Goal: Task Accomplishment & Management: Use online tool/utility

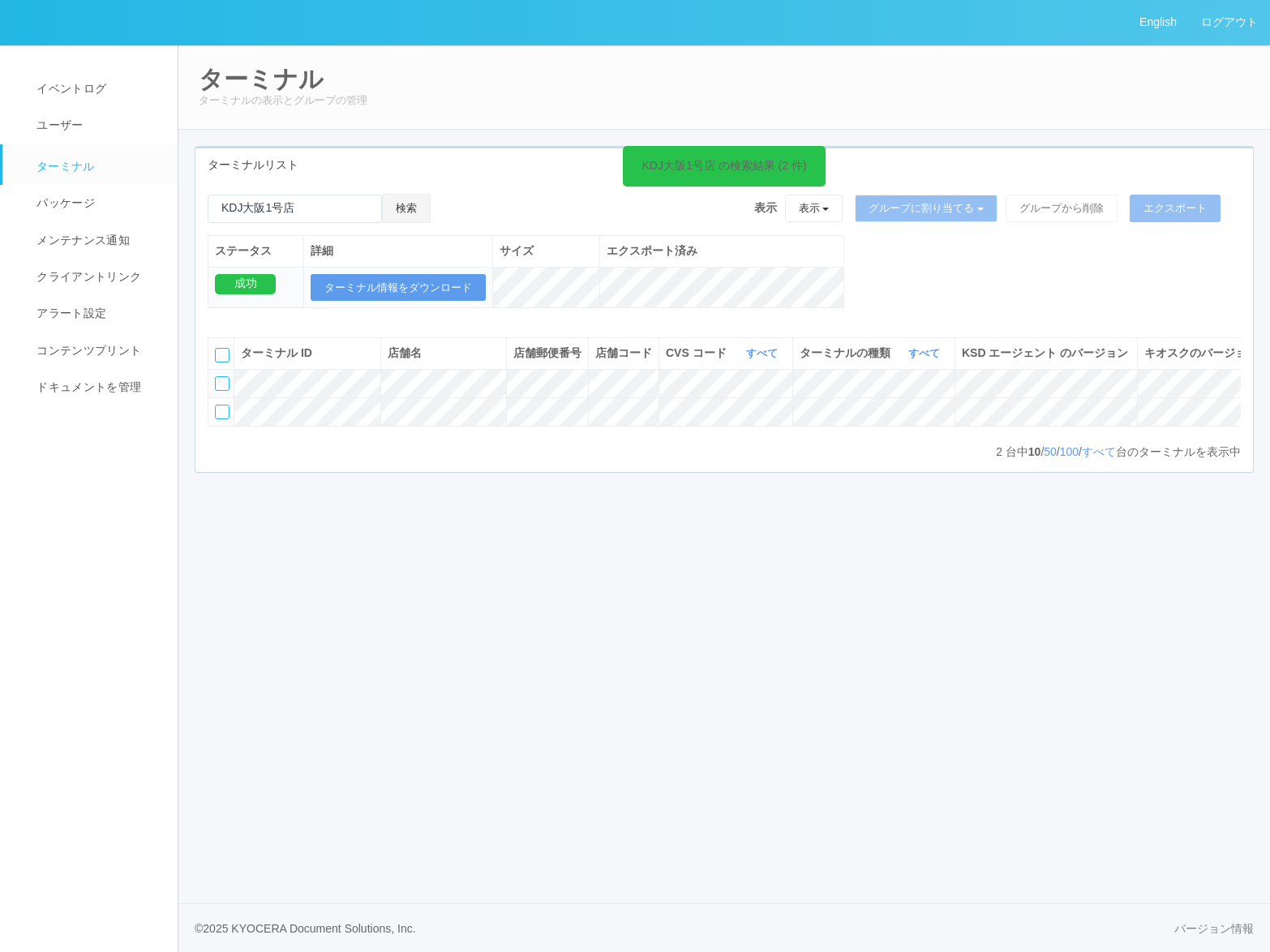
click at [407, 206] on button "検索" at bounding box center [406, 207] width 49 height 29
click at [1210, 376] on icon at bounding box center [1210, 376] width 0 height 0
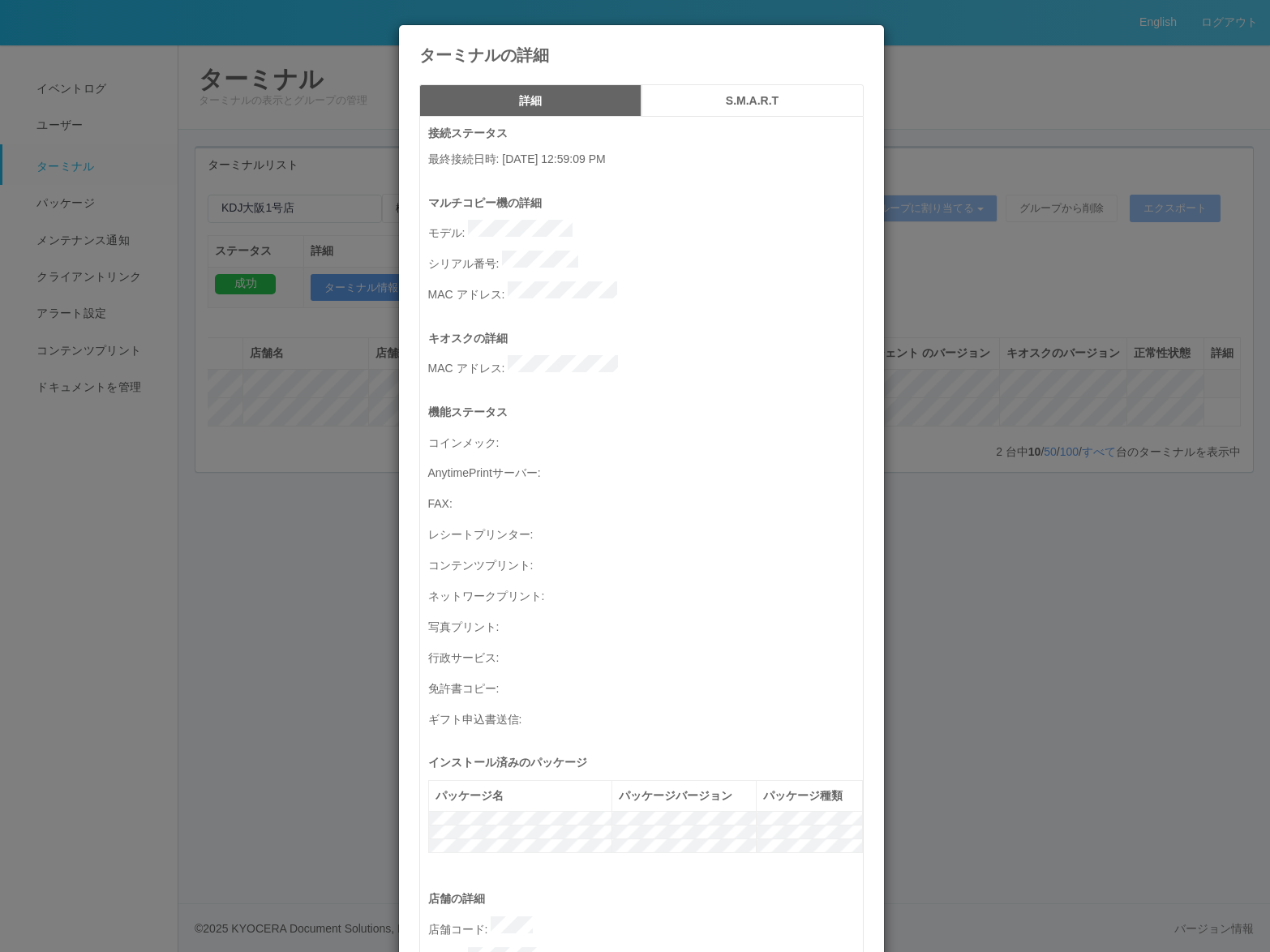
scroll to position [500, 0]
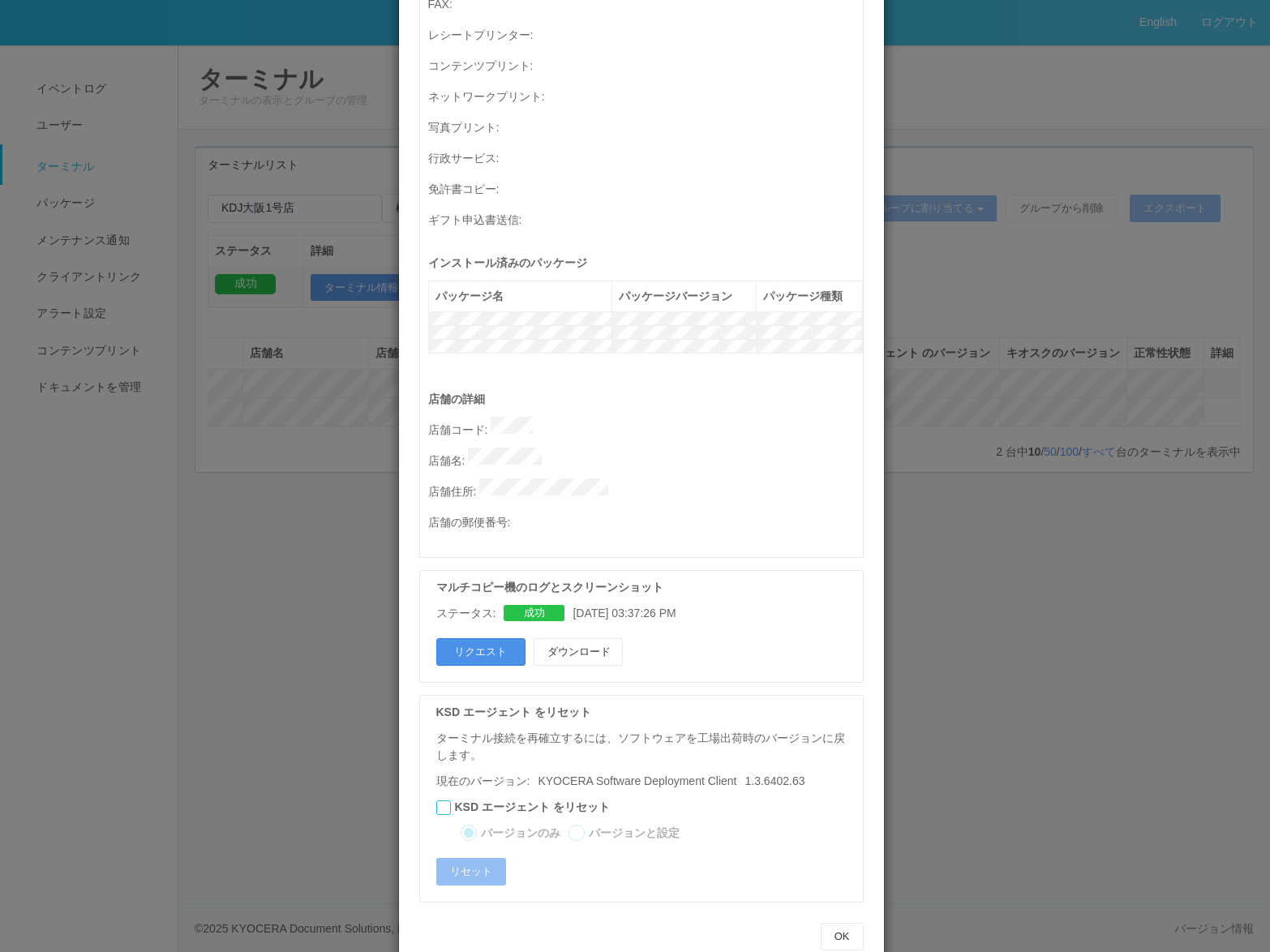
click at [477, 638] on button "リクエスト" at bounding box center [481, 651] width 89 height 27
click at [847, 922] on button "OK" at bounding box center [842, 935] width 43 height 27
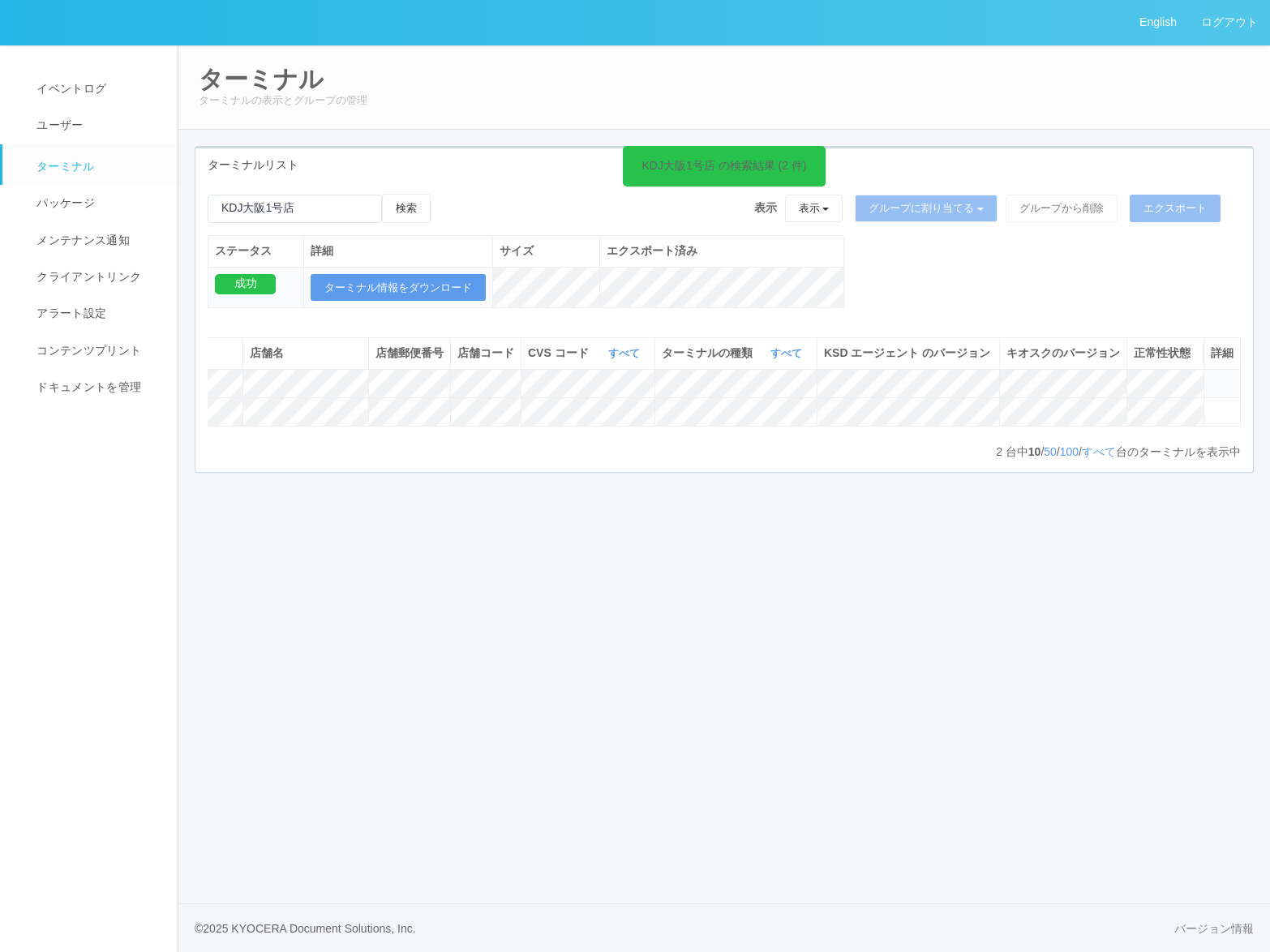
click at [821, 726] on div "English ログアウト イベントログ ユーザー ターミナル パッケージ メンテナンス通知 クライアントリンク アラート設定 コンテンツプリント ドキュメン…" at bounding box center [635, 476] width 1270 height 952
click at [968, 570] on div "English ログアウト イベントログ ユーザー ターミナル パッケージ メンテナンス通知 クライアントリンク アラート設定 コンテンツプリント ドキュメン…" at bounding box center [635, 476] width 1270 height 952
click at [408, 222] on button "検索" at bounding box center [406, 207] width 49 height 29
click at [1210, 376] on icon at bounding box center [1210, 376] width 0 height 0
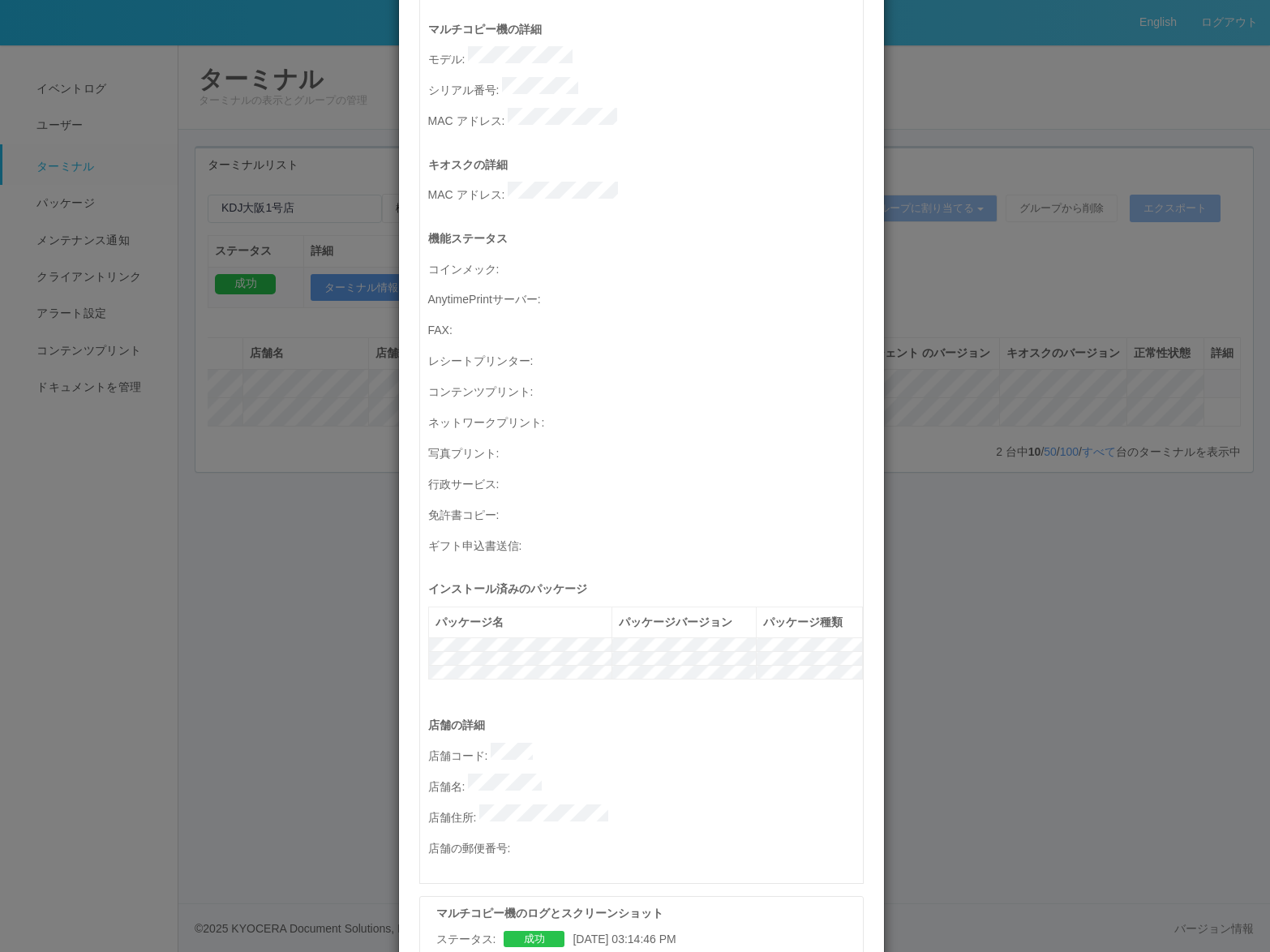
scroll to position [486, 0]
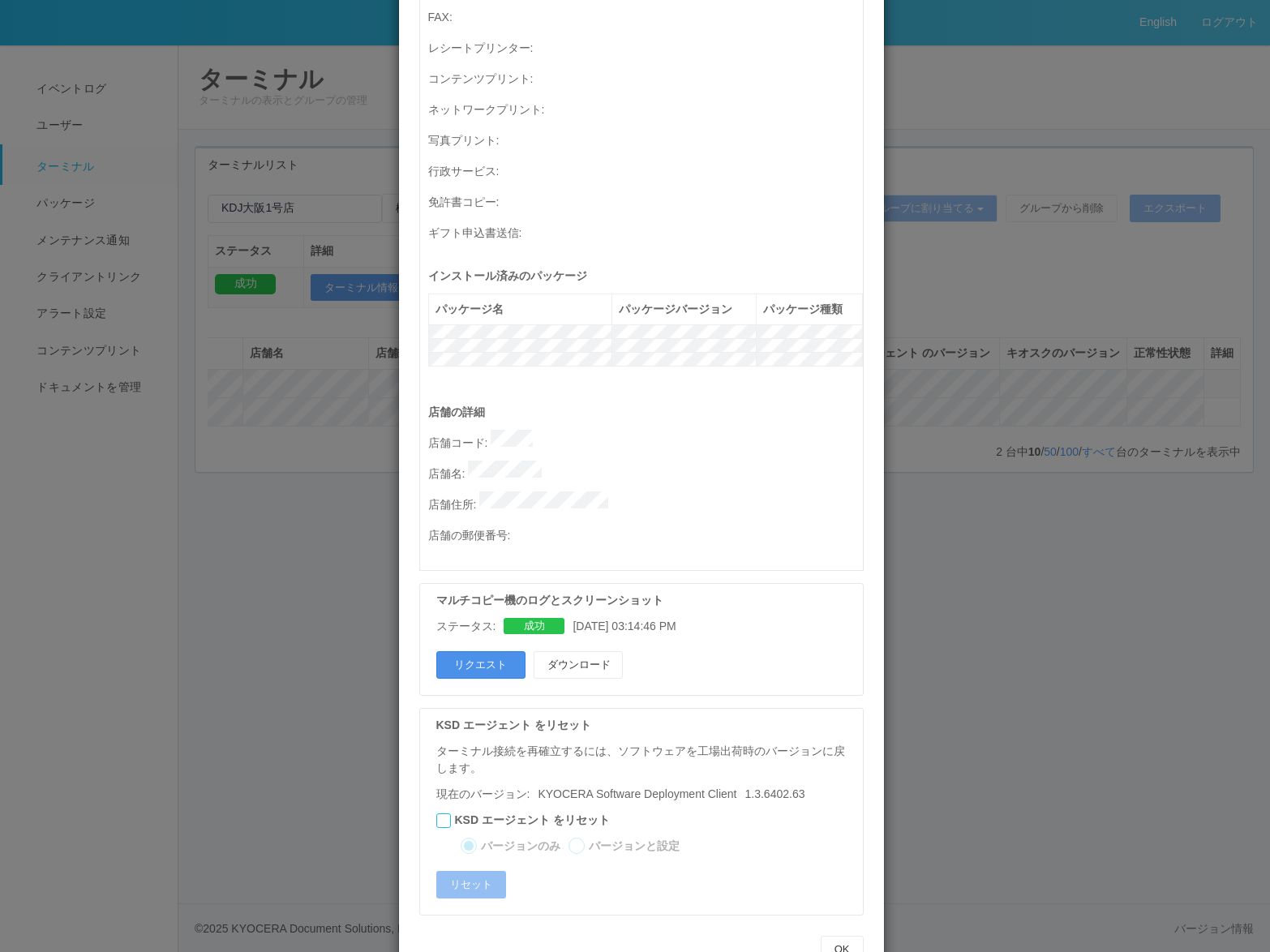
click at [490, 651] on button "リクエスト" at bounding box center [481, 664] width 89 height 27
click at [619, 433] on div "店舗の詳細 店舗コード : 店舗名 : 店舗住所 : 店舗の郵便番号 :" at bounding box center [645, 486] width 435 height 166
click at [839, 930] on div "OK" at bounding box center [641, 949] width 468 height 44
click at [833, 935] on button "OK" at bounding box center [842, 948] width 43 height 27
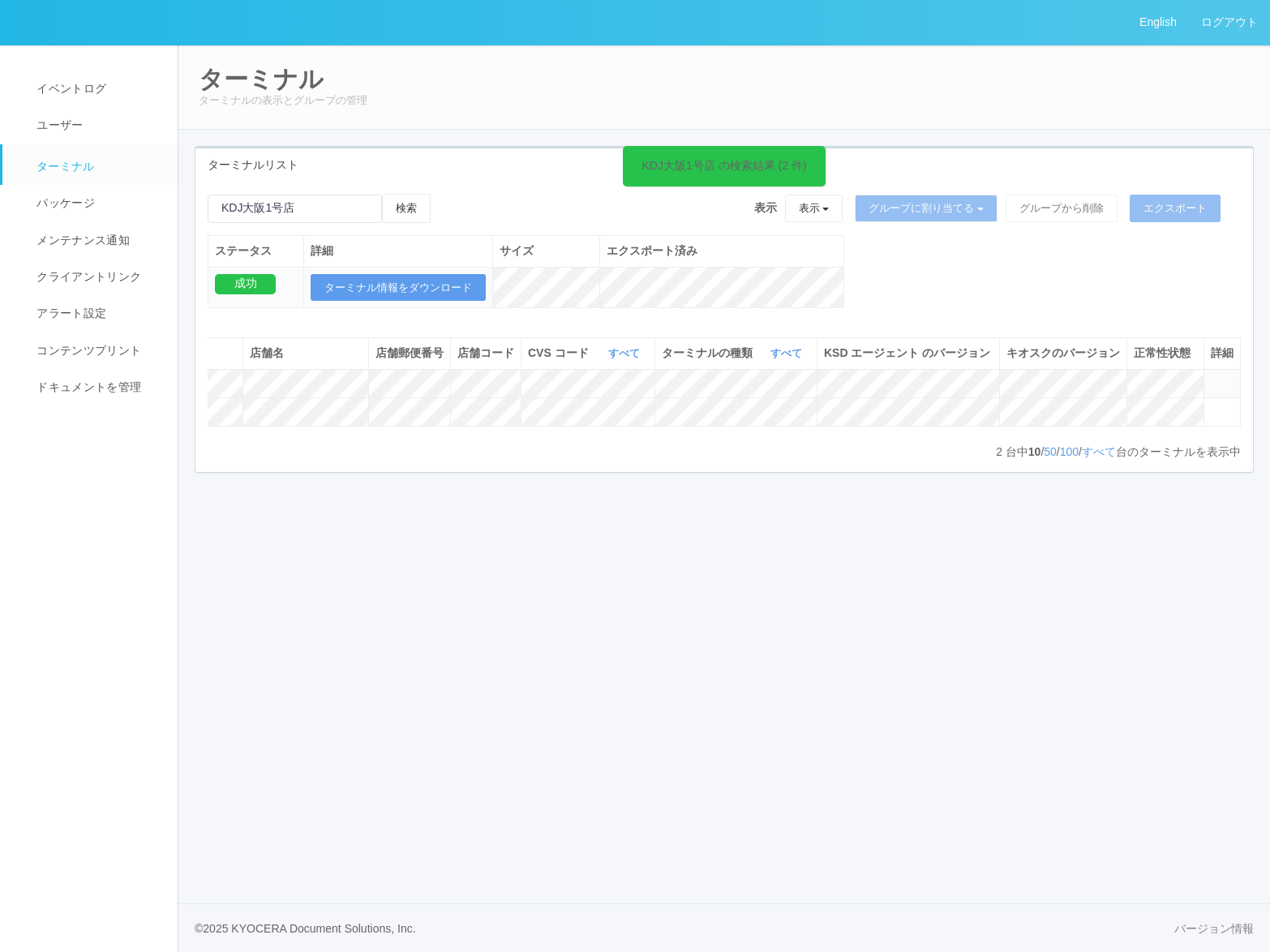
click at [1210, 376] on span at bounding box center [1210, 376] width 0 height 0
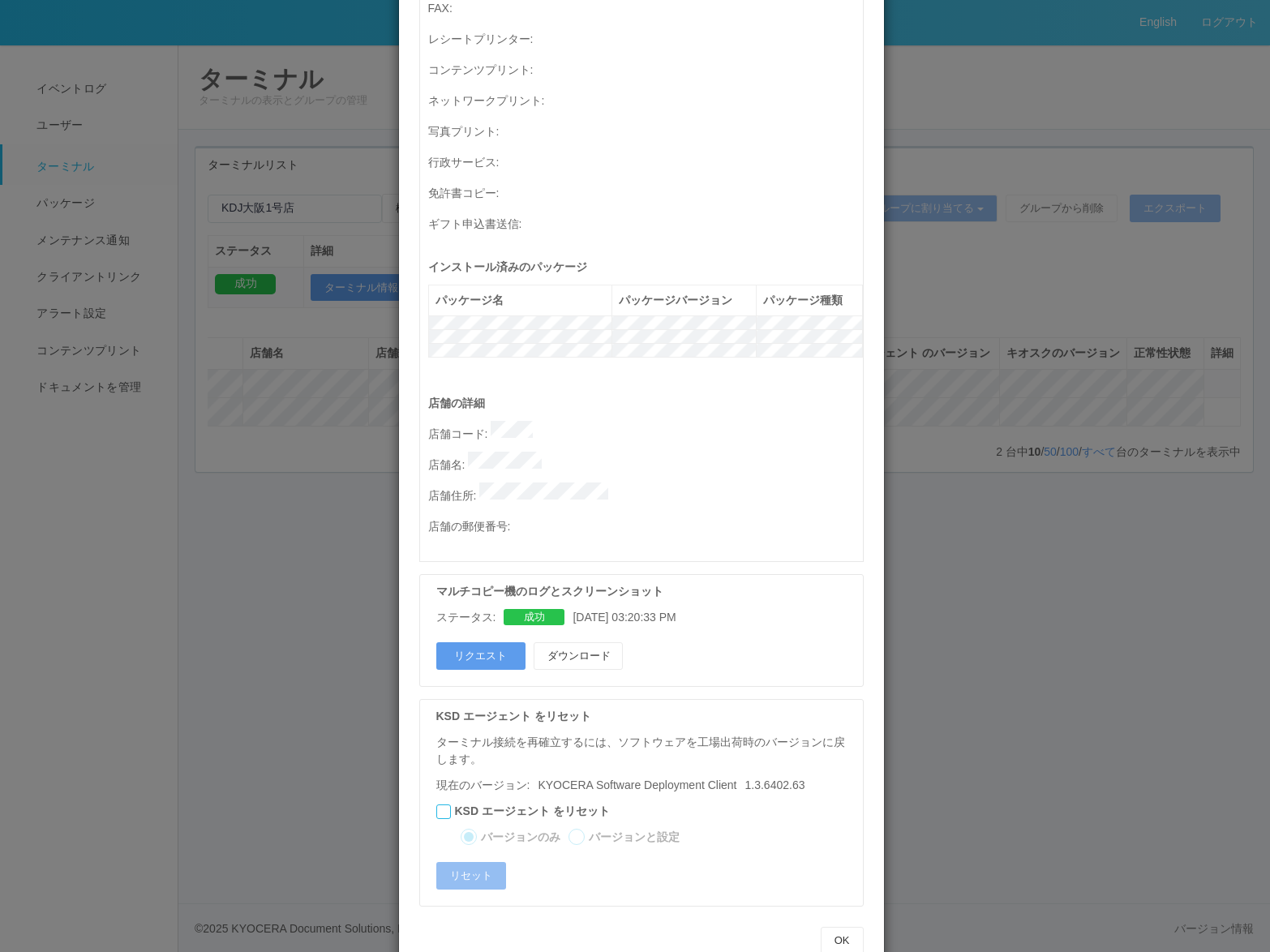
scroll to position [500, 0]
click at [568, 638] on button "ダウンロード" at bounding box center [579, 651] width 89 height 27
drag, startPoint x: 838, startPoint y: 914, endPoint x: 858, endPoint y: 815, distance: 101.0
click at [839, 922] on button "OK" at bounding box center [842, 935] width 43 height 27
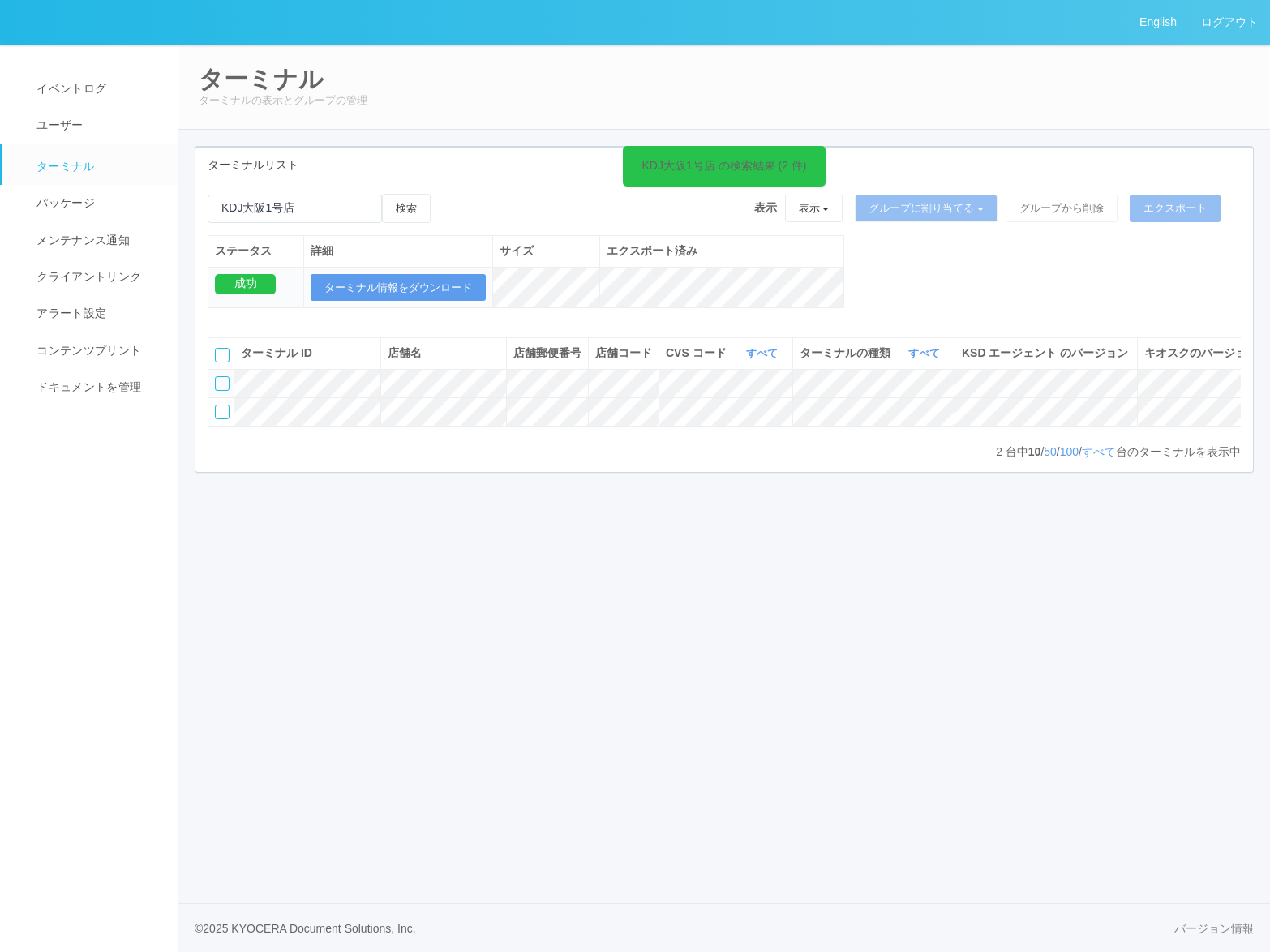
click at [110, 808] on nav "イベントログ ユーザー ターミナル パッケージ メンテナンス通知 クライアントリンク アラート設定 コンテンツプリント ドキュメントを管理" at bounding box center [96, 498] width 193 height 907
click at [1210, 376] on icon at bounding box center [1210, 376] width 0 height 0
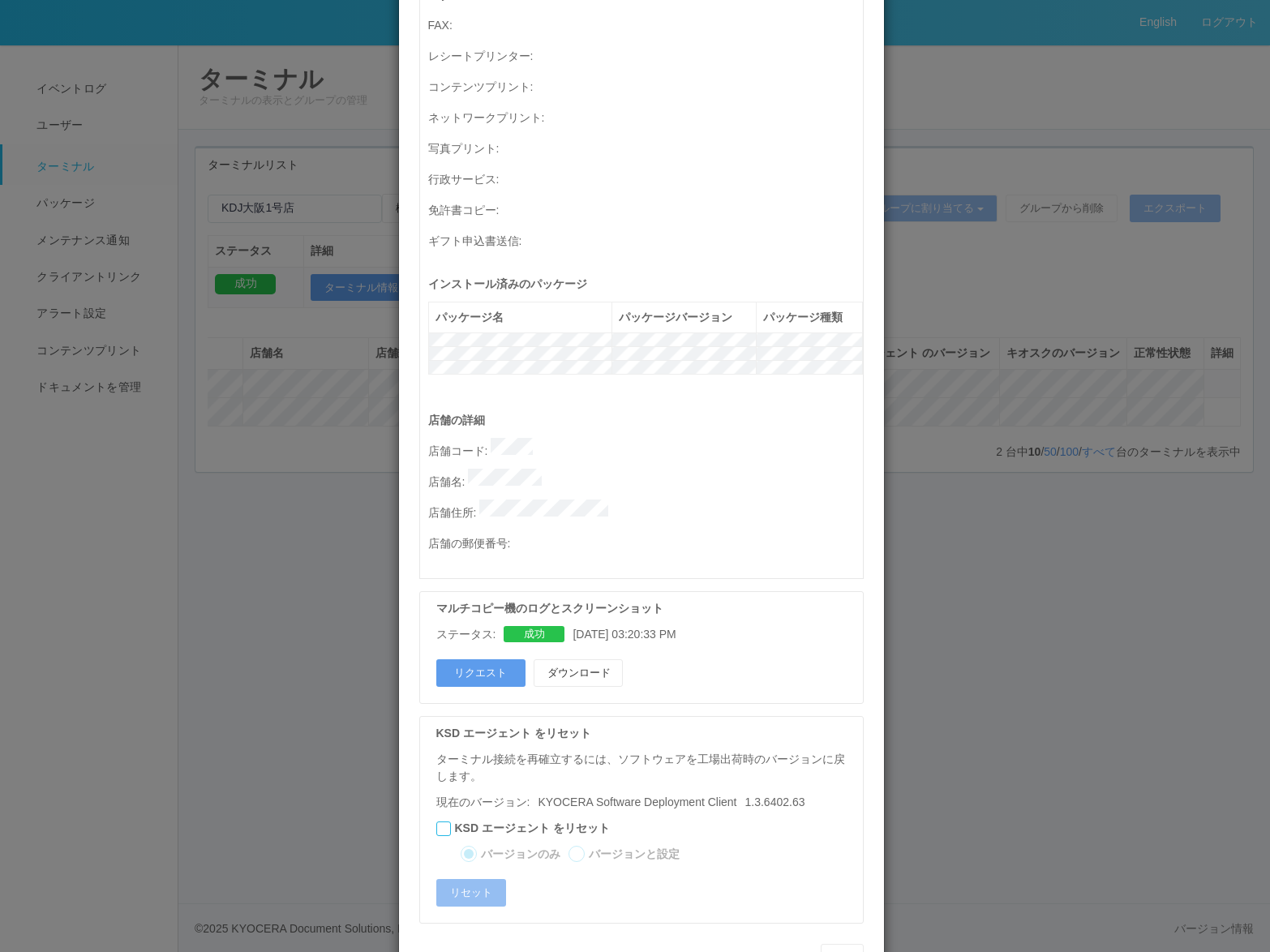
scroll to position [500, 0]
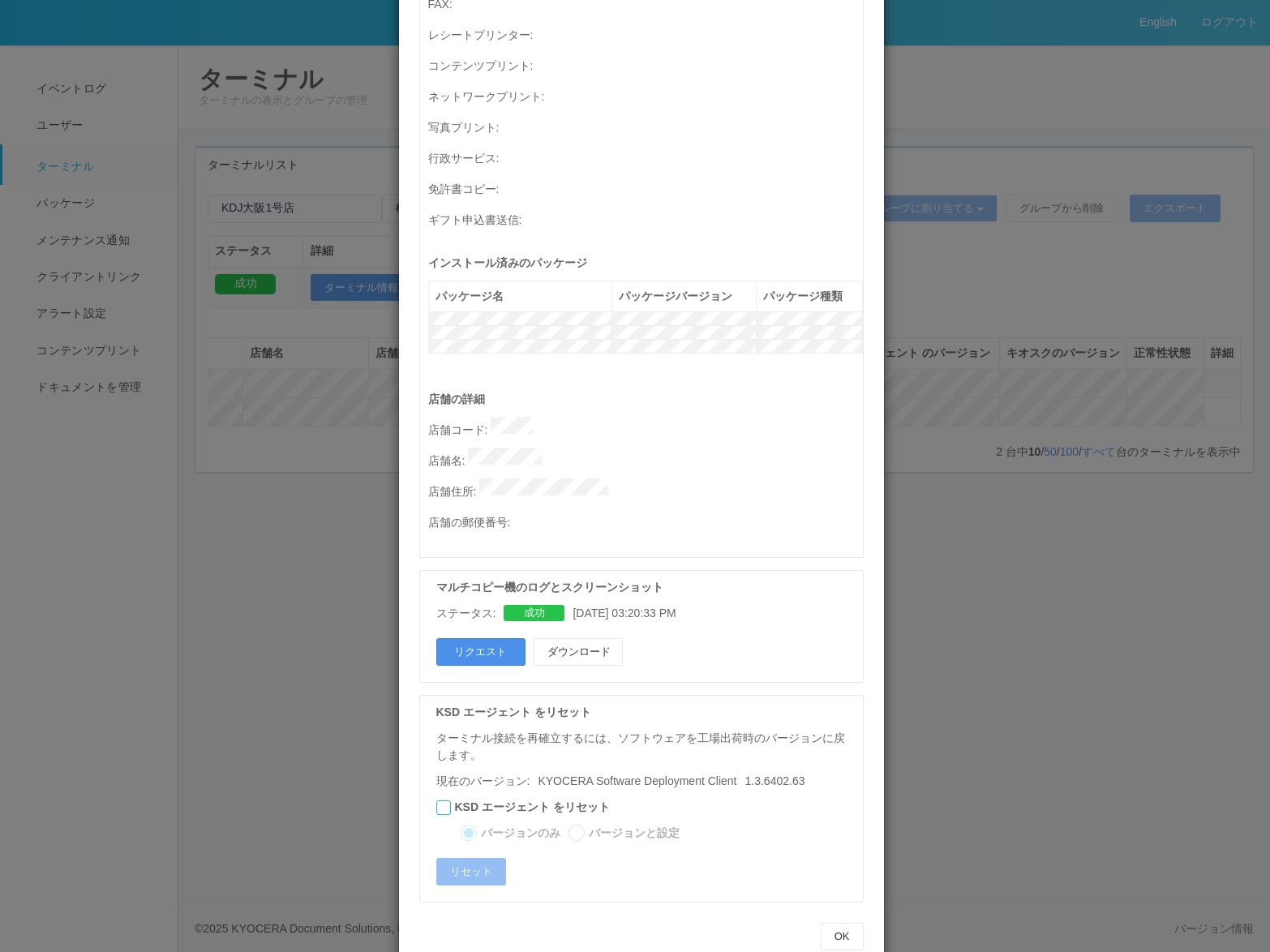
click at [489, 638] on button "リクエスト" at bounding box center [481, 651] width 89 height 27
drag, startPoint x: 432, startPoint y: 554, endPoint x: 648, endPoint y: 547, distance: 216.1
click at [648, 578] on p "マルチコピー機のログとスクリーンショット" at bounding box center [645, 586] width 418 height 17
click at [670, 578] on p "マルチコピー機のログとスクリーンショット" at bounding box center [645, 586] width 418 height 17
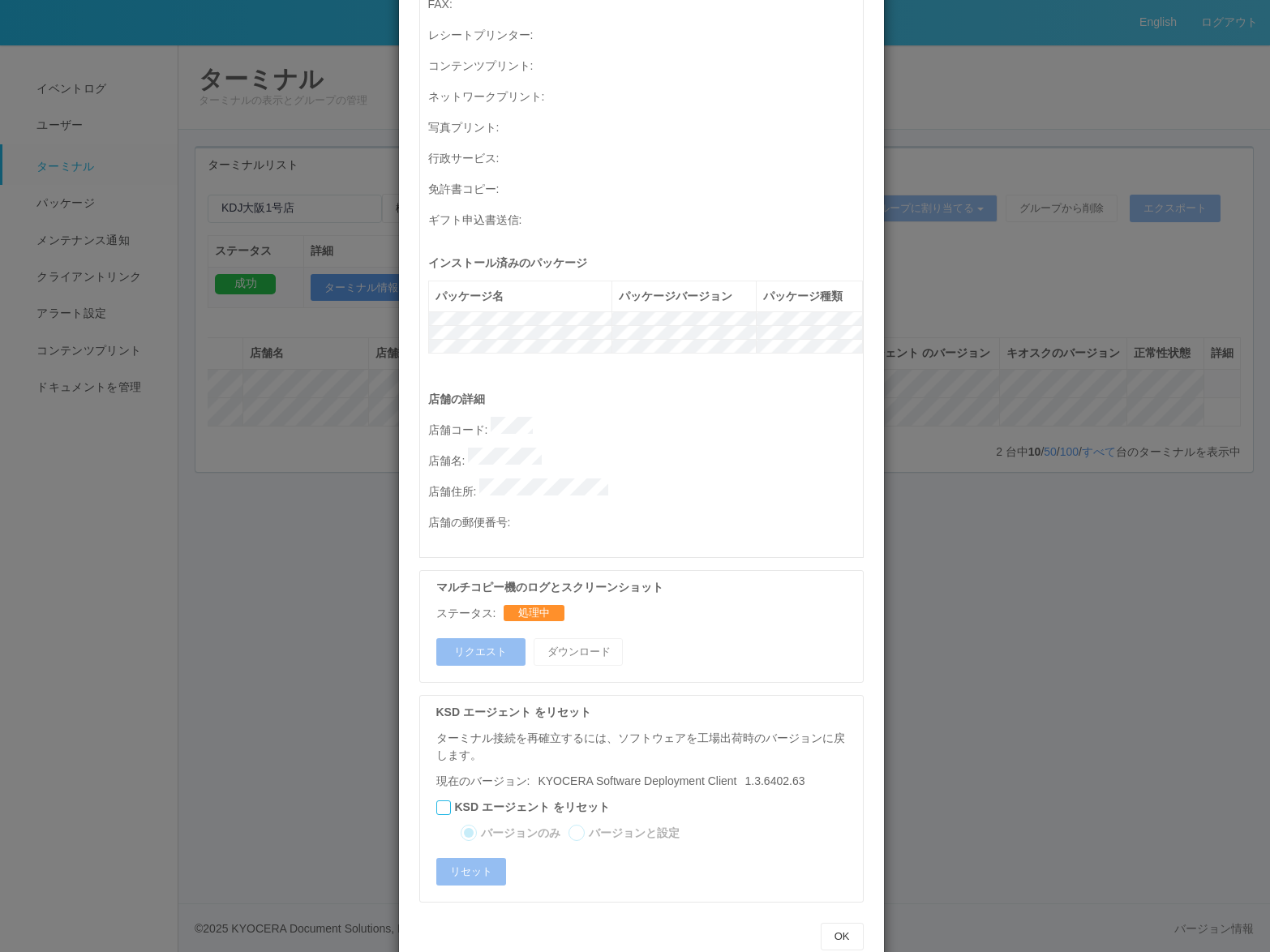
click at [818, 921] on div "OK" at bounding box center [641, 936] width 468 height 44
click at [832, 922] on button "OK" at bounding box center [842, 935] width 43 height 27
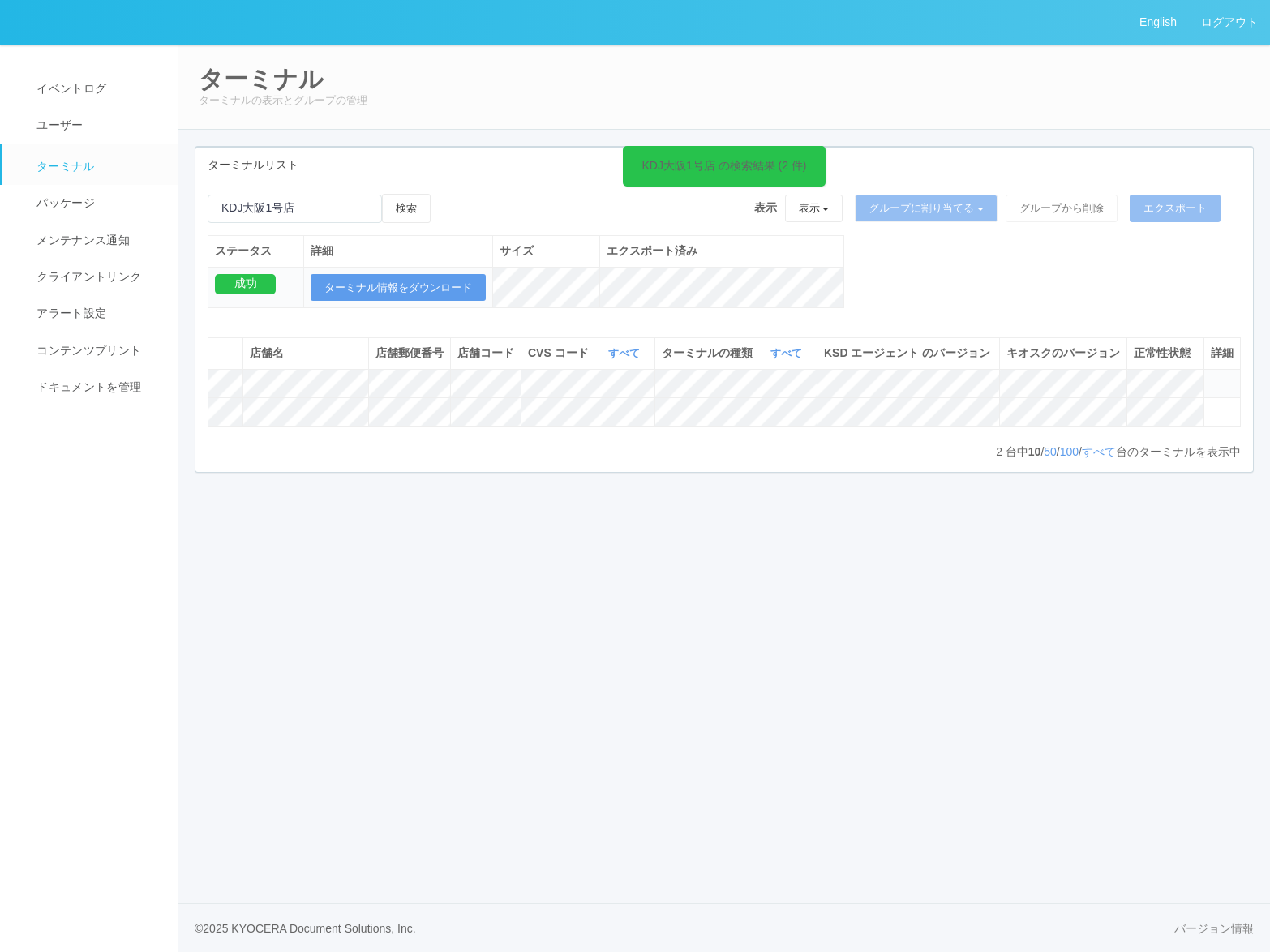
click at [1210, 376] on icon at bounding box center [1210, 376] width 0 height 0
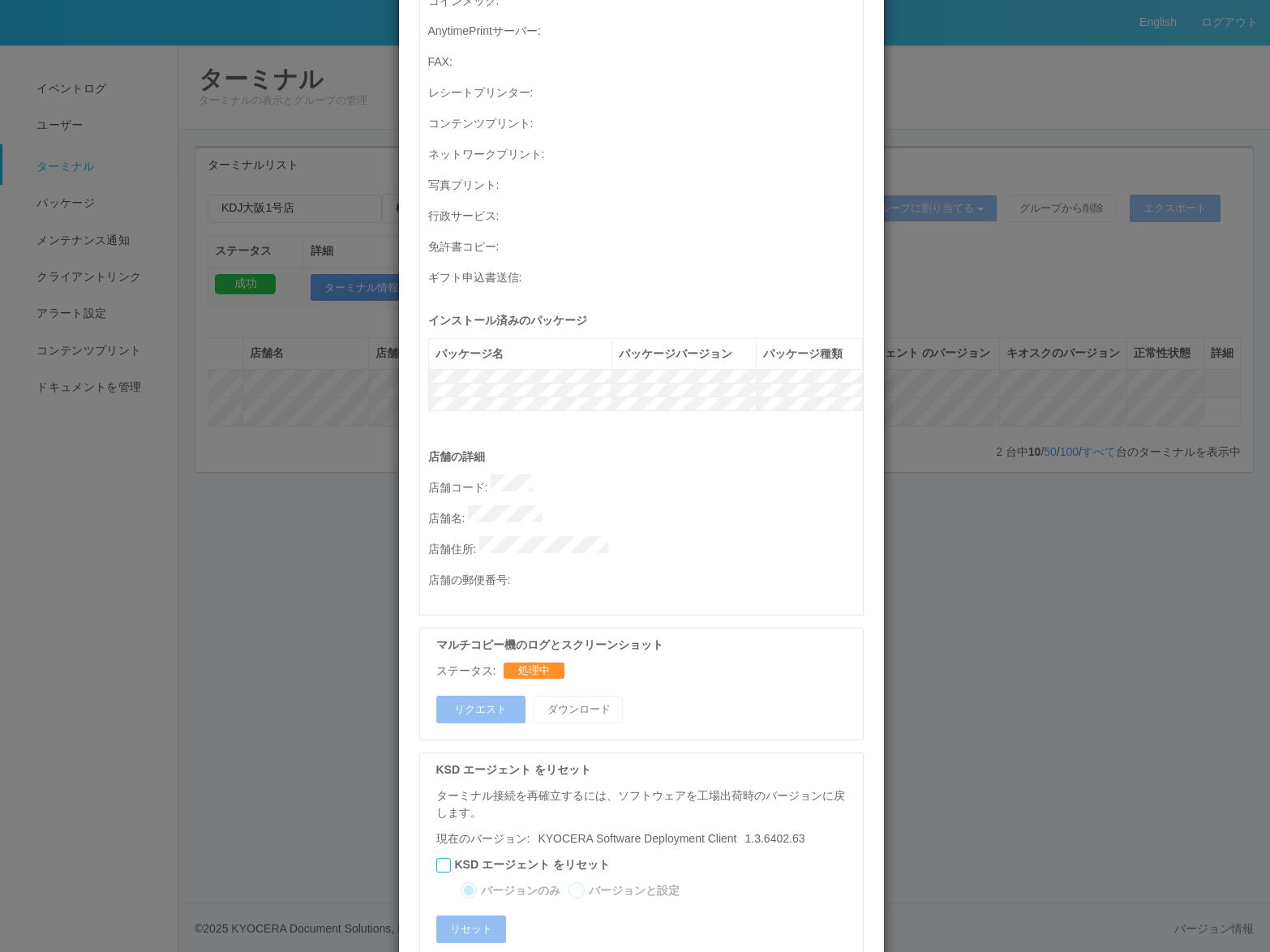
scroll to position [486, 0]
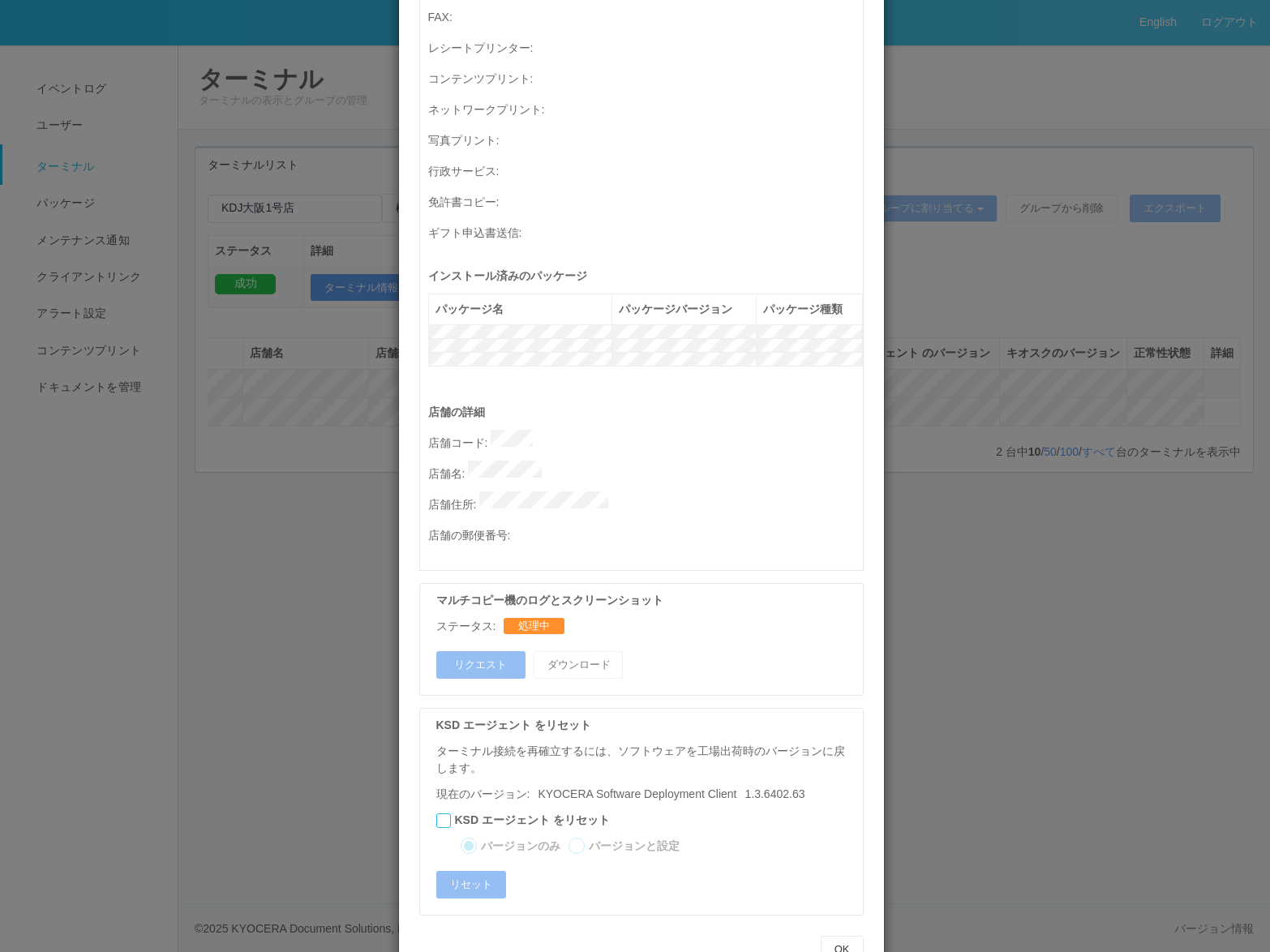
click at [1092, 642] on div "ターミナルの詳細 詳細 S.M.A.R.T 接続ステータス 最終接続日時 : [DATE] 03:17:45 PM マルチコピー機の詳細 モデル : シリアル…" at bounding box center [635, 476] width 1270 height 952
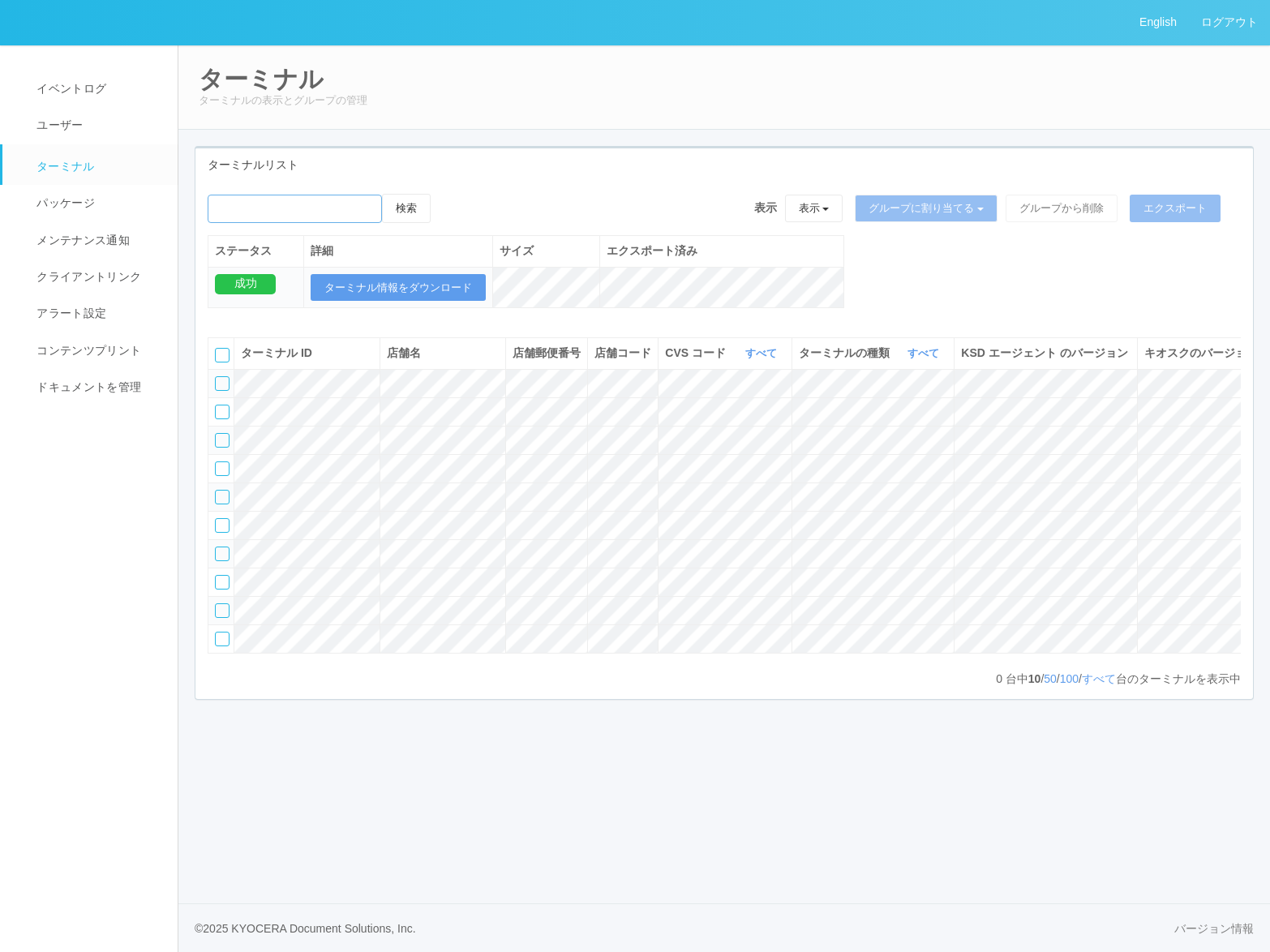
click at [343, 201] on input "emailSearch" at bounding box center [294, 208] width 174 height 28
type input "KDJ大阪1号店"
click at [403, 206] on button "検索" at bounding box center [406, 207] width 49 height 29
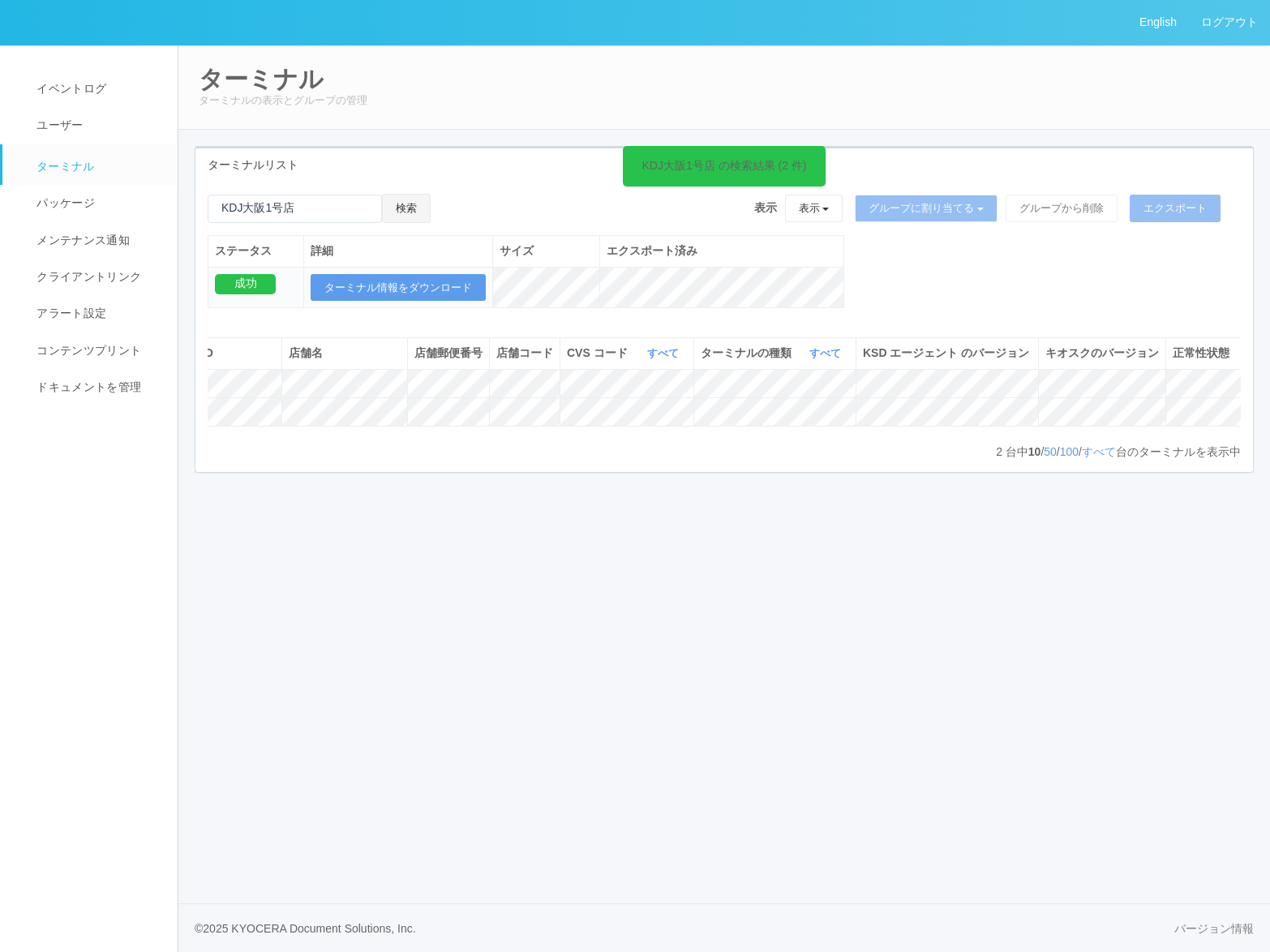
scroll to position [0, 137]
click at [1210, 376] on icon at bounding box center [1210, 376] width 0 height 0
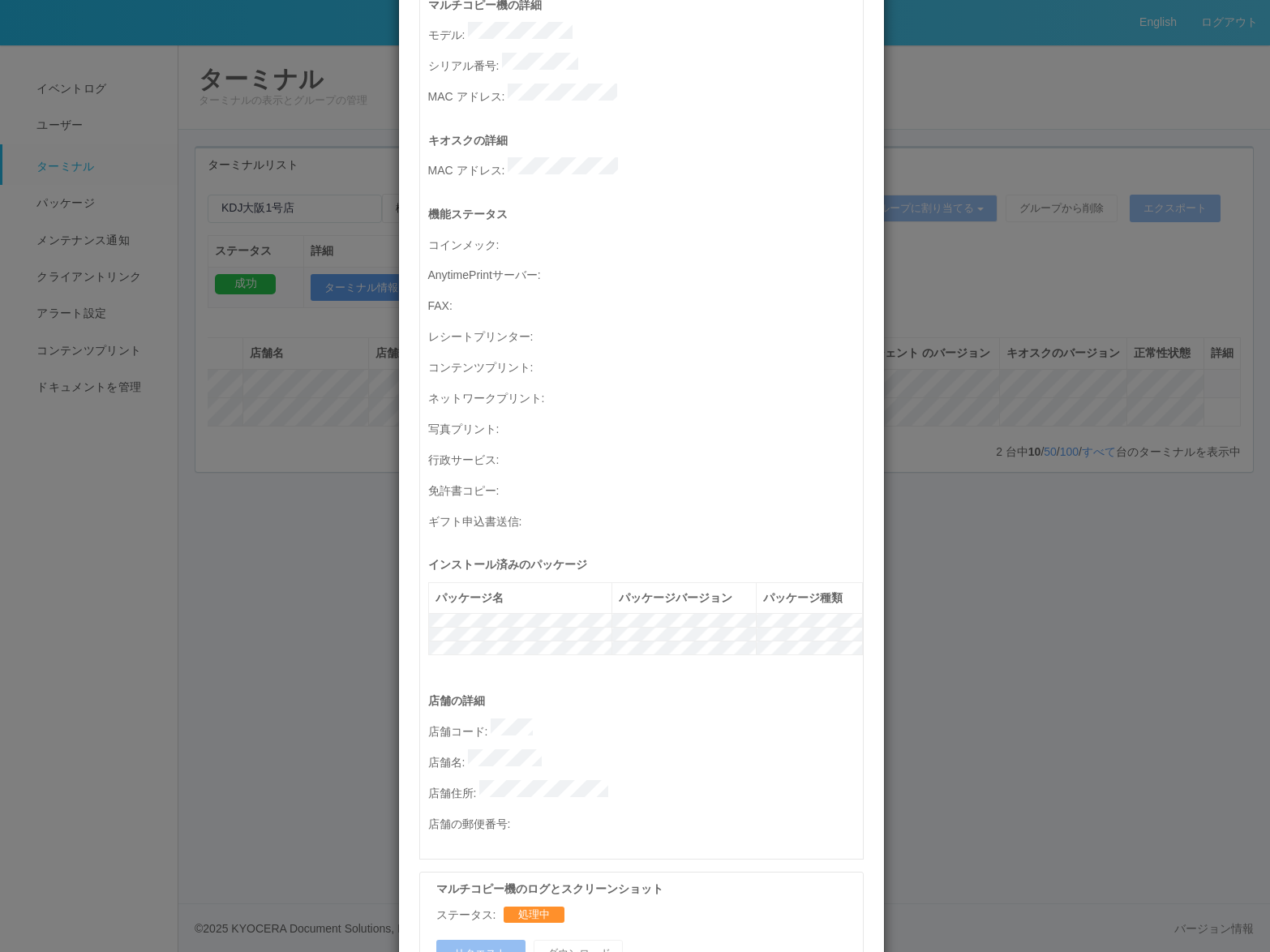
scroll to position [500, 0]
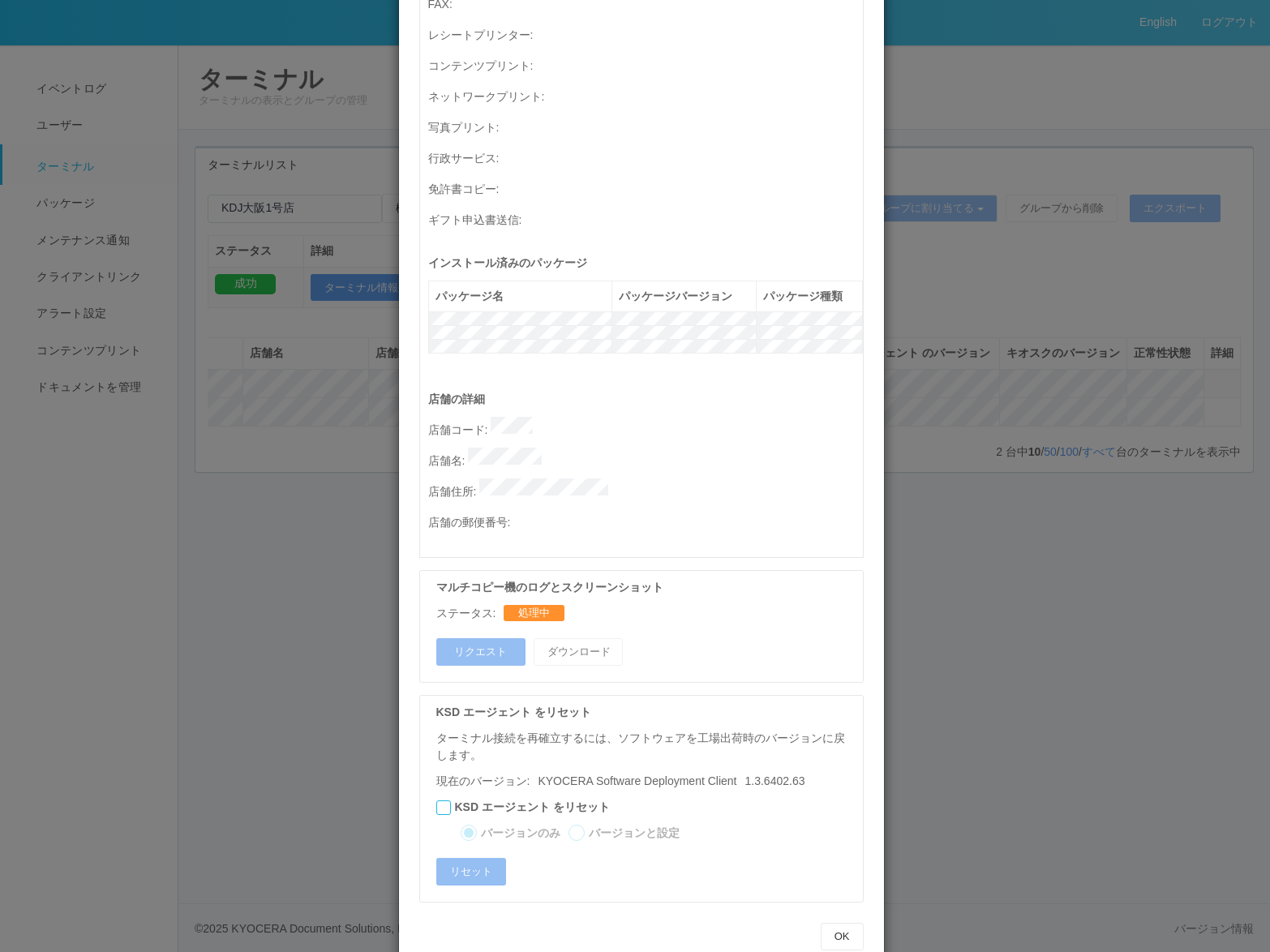
click at [1103, 668] on div "ターミナルの詳細 詳細 S.M.A.R.T 接続ステータス 最終接続日時 : 08/27/2025 05:08:38 PM マルチコピー機の詳細 モデル : …" at bounding box center [635, 476] width 1270 height 952
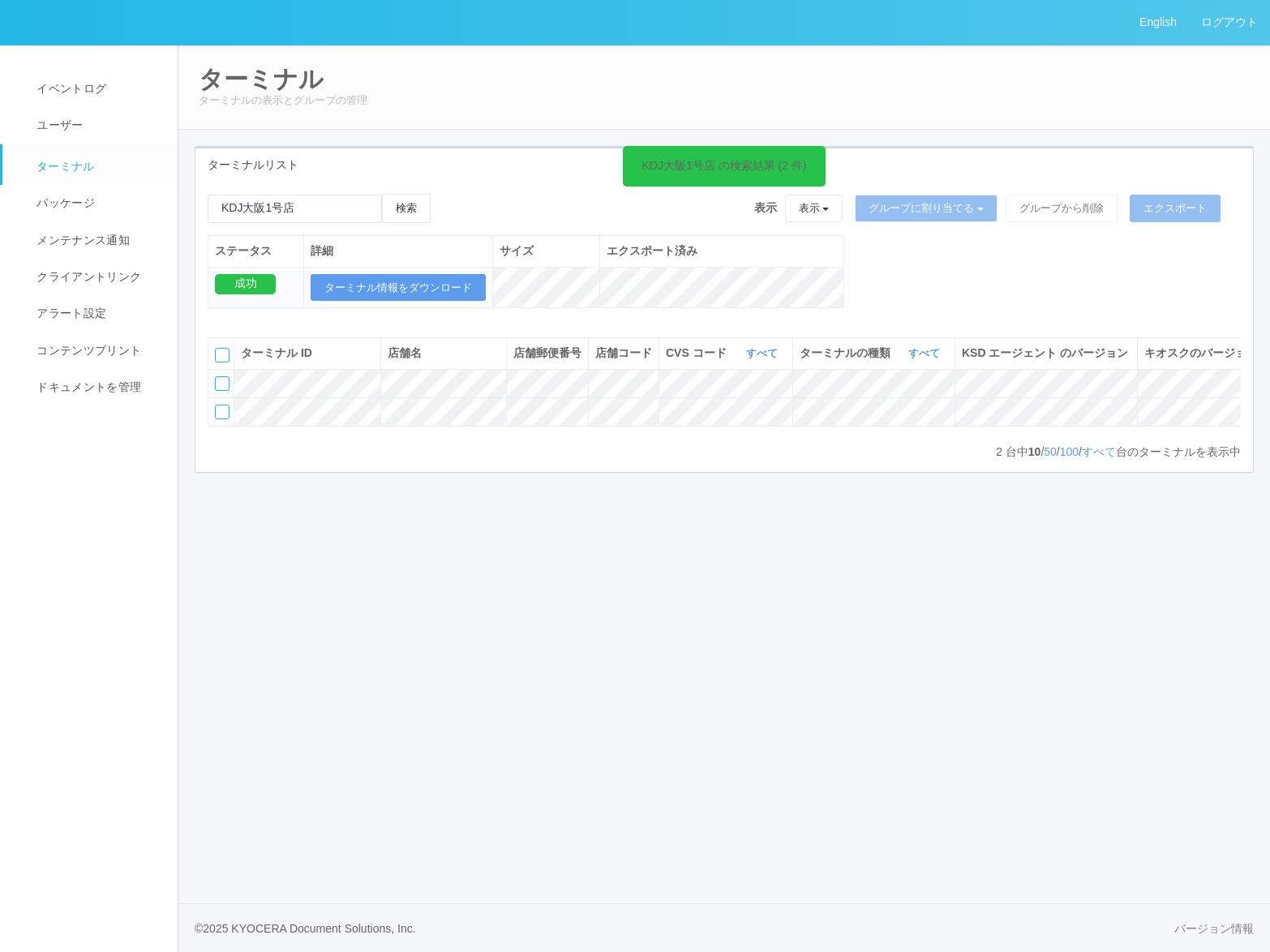
scroll to position [0, 137]
click at [1210, 376] on icon at bounding box center [1210, 376] width 0 height 0
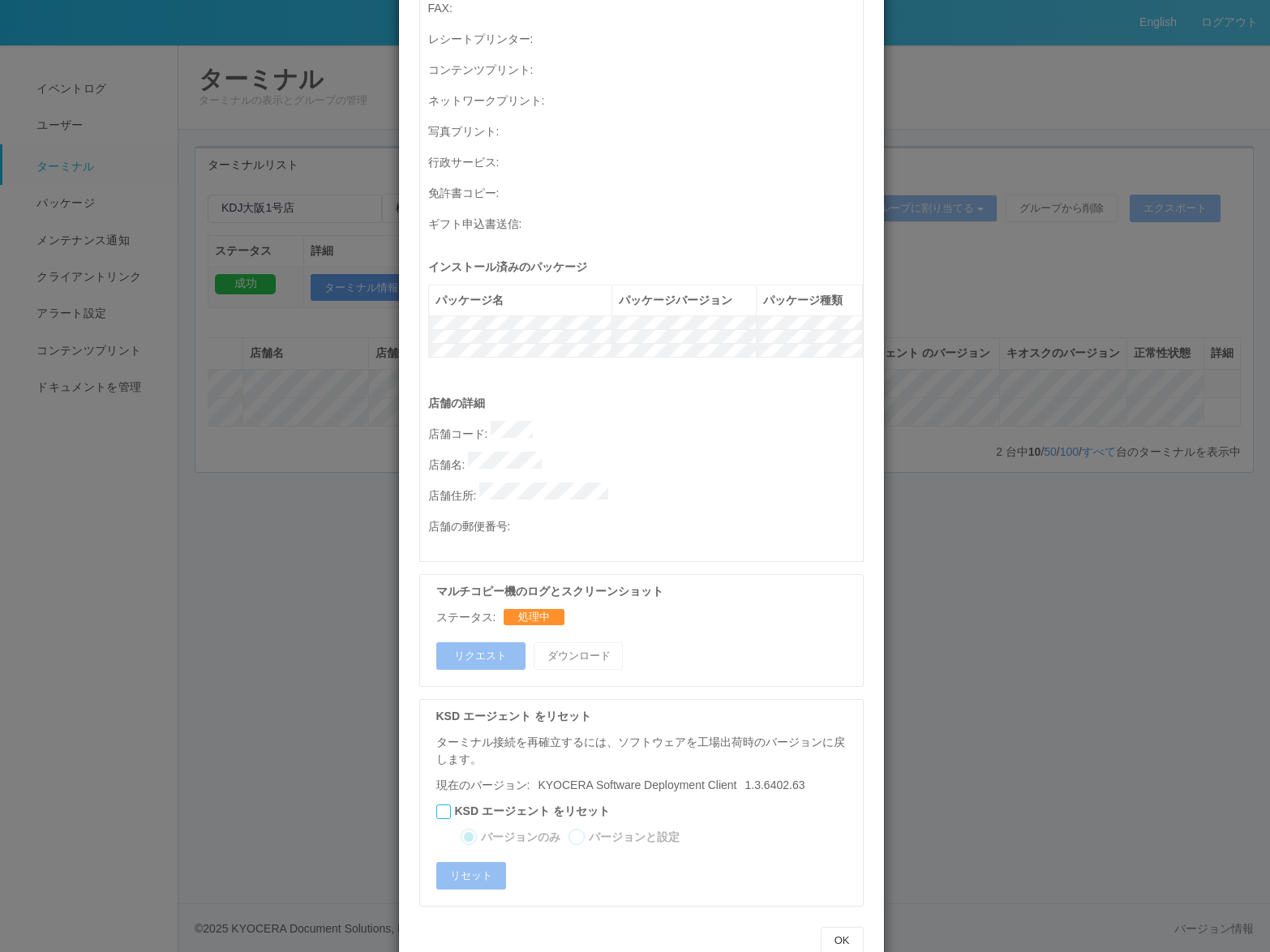
scroll to position [500, 0]
click at [1055, 612] on div "ターミナルの詳細 詳細 S.M.A.R.T 接続ステータス 最終接続日時 : 08/27/2025 05:08:38 PM マルチコピー機の詳細 モデル : …" at bounding box center [635, 476] width 1270 height 952
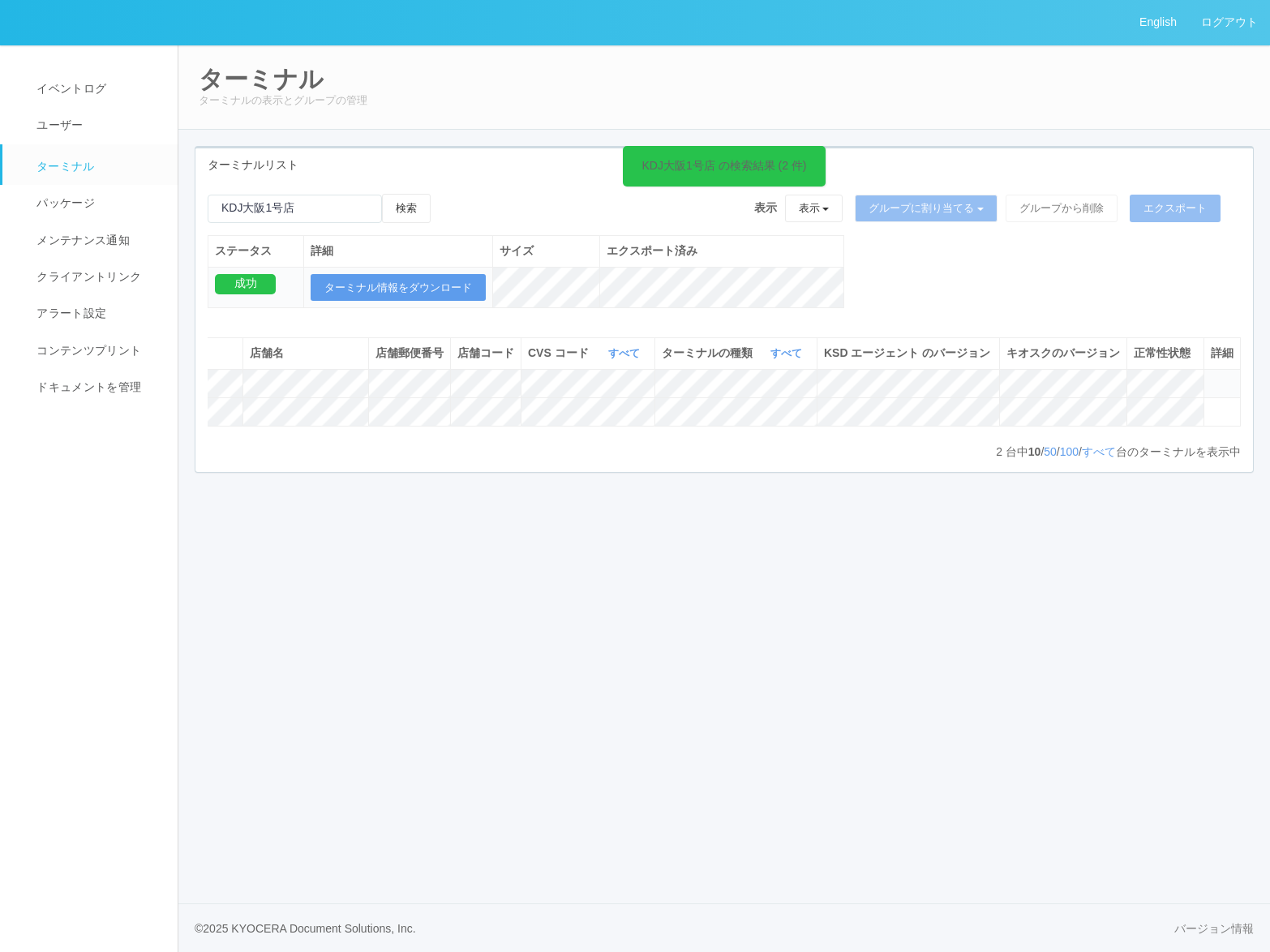
click at [992, 555] on div "English ログアウト イベントログ ユーザー ターミナル パッケージ メンテナンス通知 クライアントリンク アラート設定 コンテンツプリント ドキュメン…" at bounding box center [635, 476] width 1270 height 952
click at [1210, 376] on icon at bounding box center [1210, 376] width 0 height 0
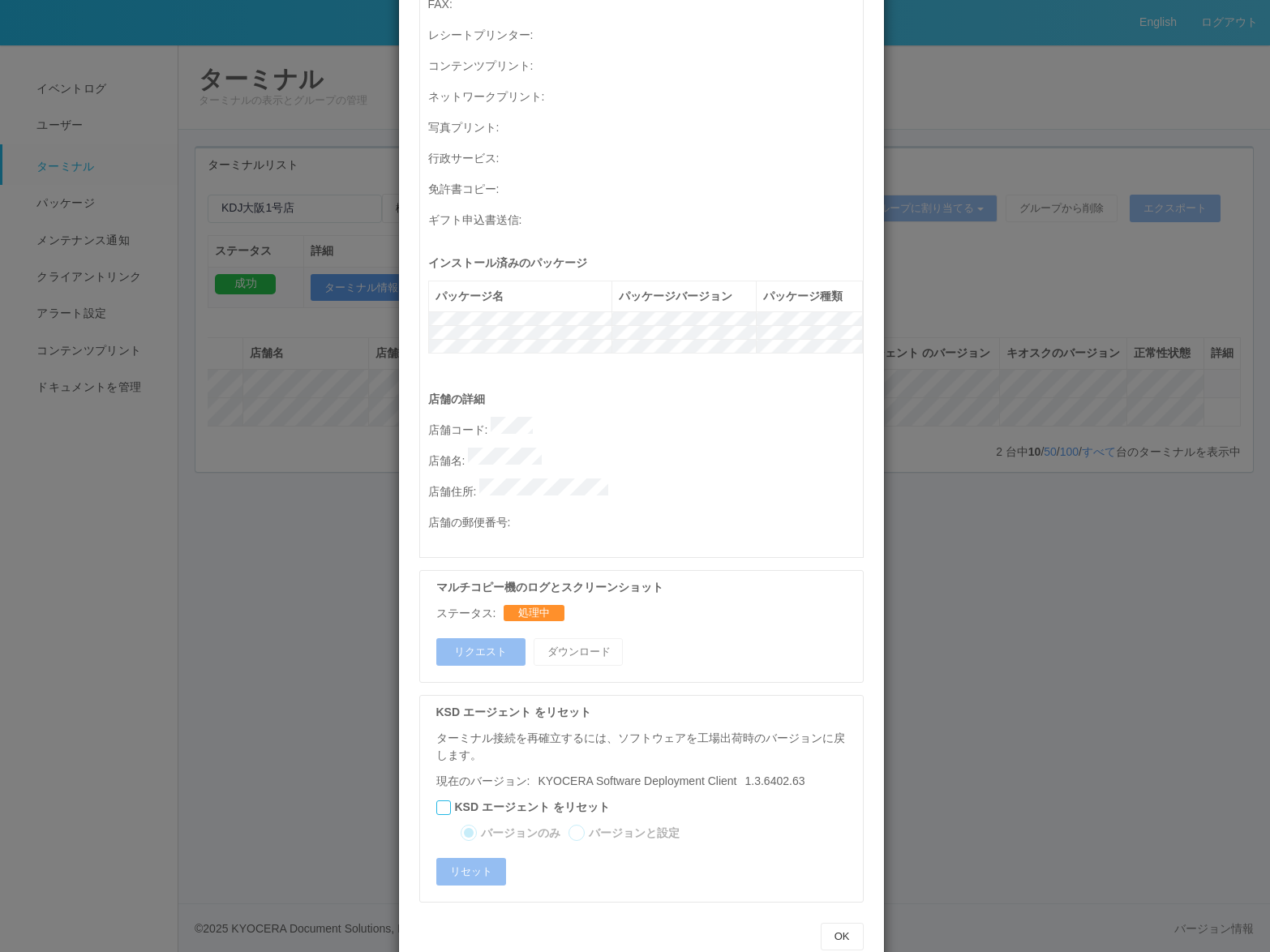
click at [990, 614] on div "ターミナルの詳細 詳細 S.M.A.R.T 接続ステータス 最終接続日時 : 08/27/2025 05:08:38 PM マルチコピー機の詳細 モデル : …" at bounding box center [635, 476] width 1270 height 952
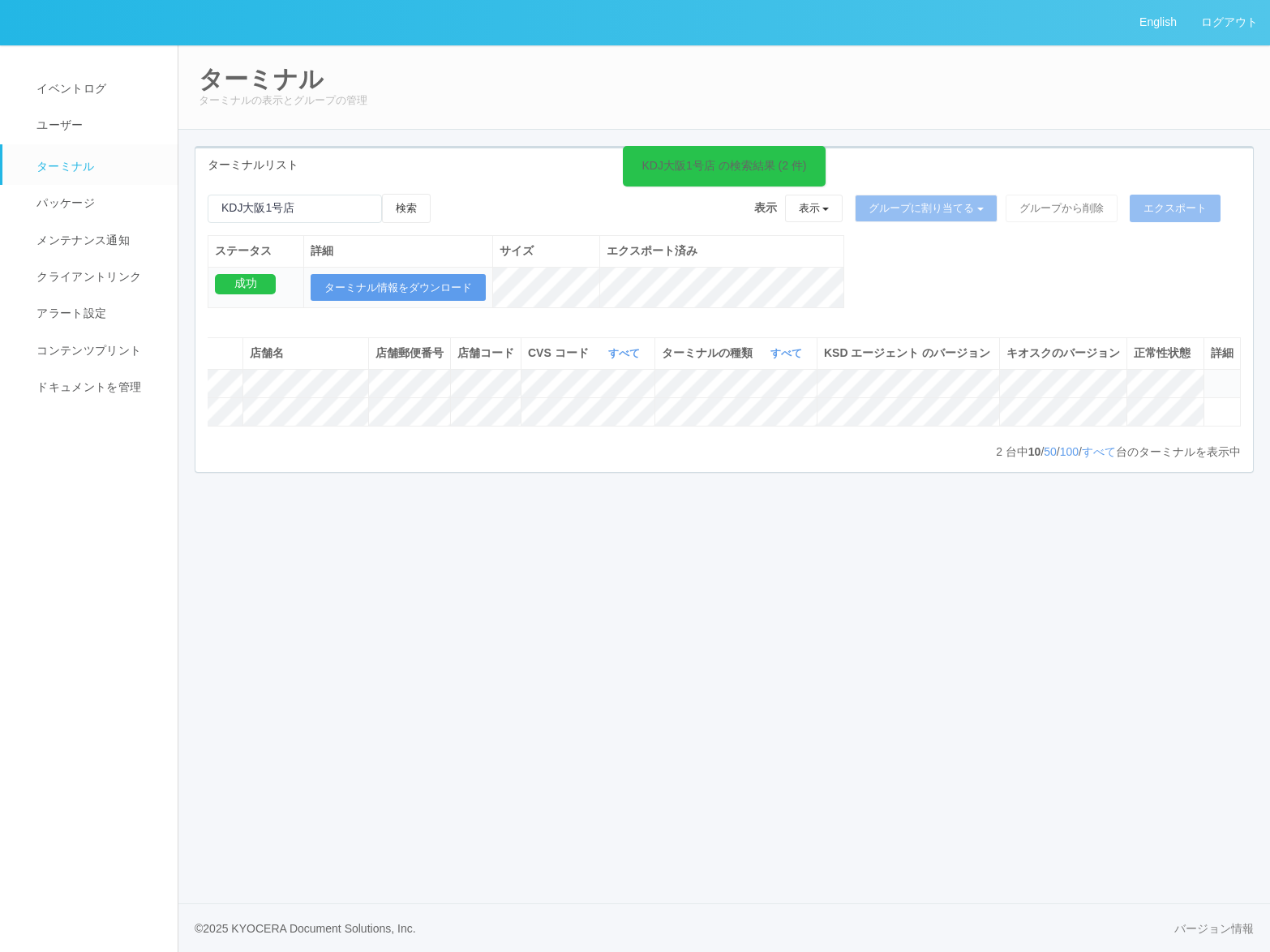
click at [579, 490] on div "ターミナルリスト KDJ大阪1号店 の検索結果 (2 件) 検索 表示 表示 すべてのターミナル Test new empty group Terminal …" at bounding box center [724, 318] width 1084 height 344
click at [396, 208] on button "検索" at bounding box center [406, 207] width 49 height 29
click at [1210, 376] on icon at bounding box center [1210, 376] width 0 height 0
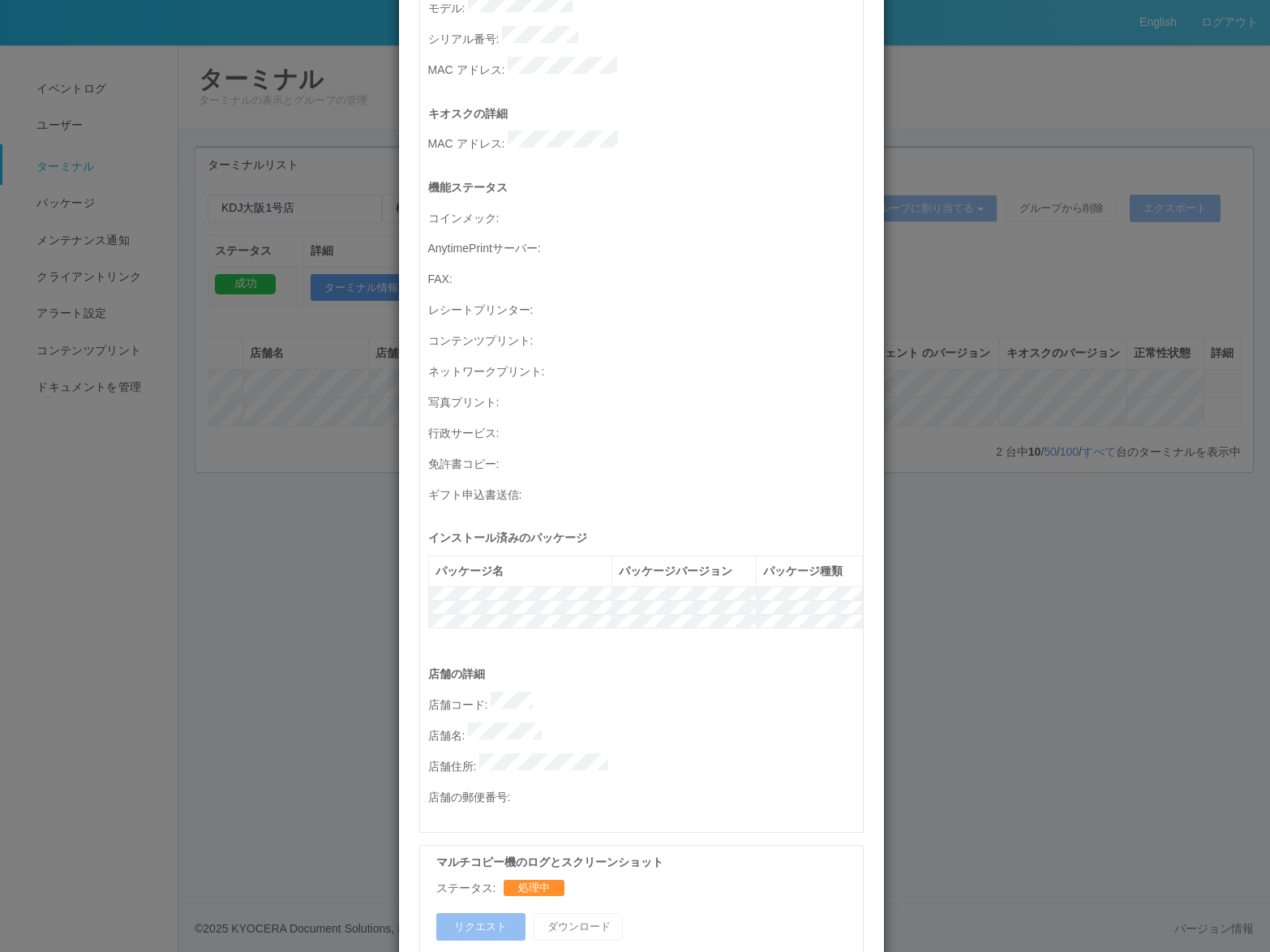
scroll to position [500, 0]
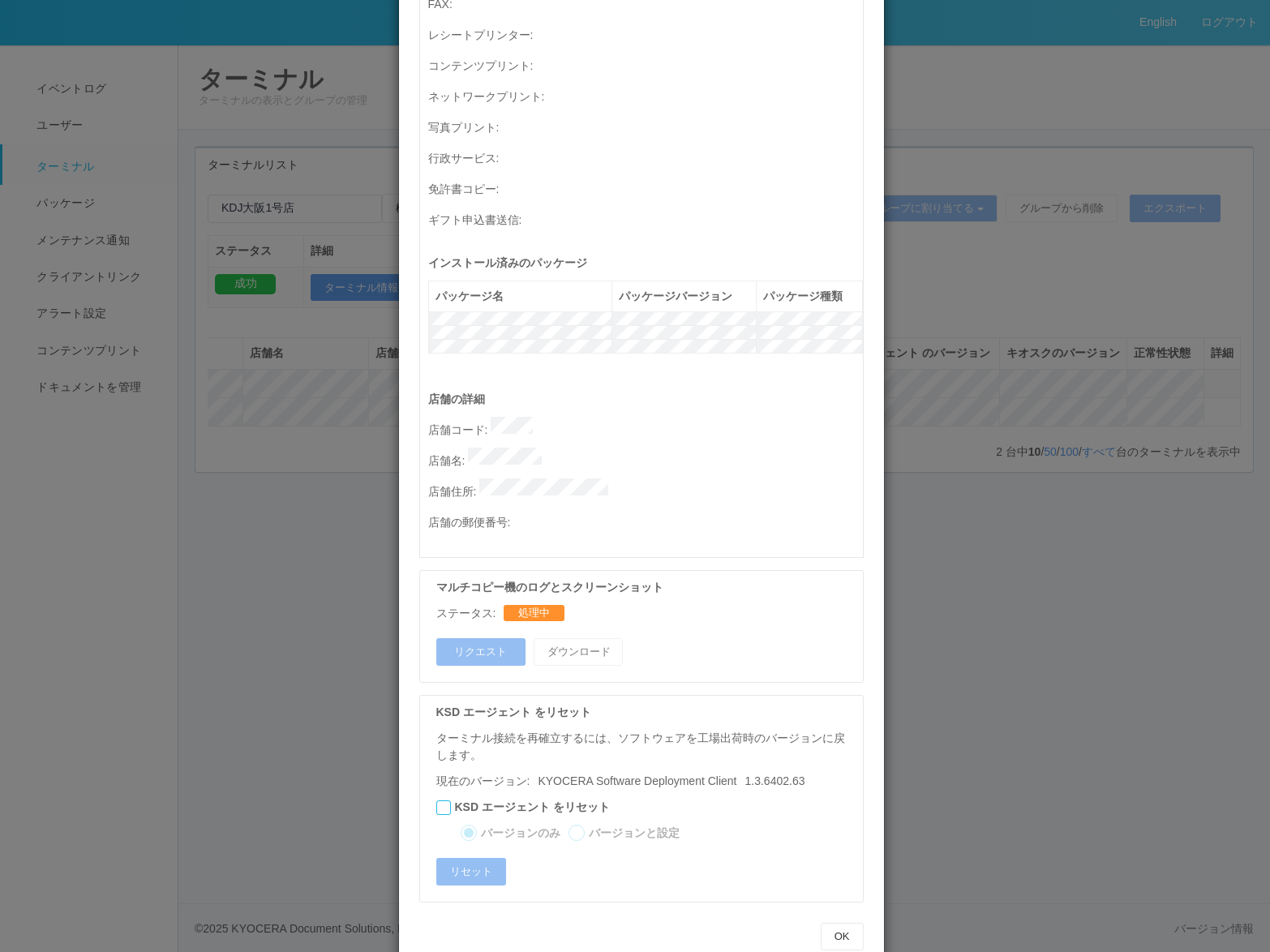
click at [698, 578] on div "マルチコピー機のログとスクリーンショット ステータス: 処理中" at bounding box center [645, 599] width 418 height 43
click at [838, 922] on button "OK" at bounding box center [842, 935] width 43 height 27
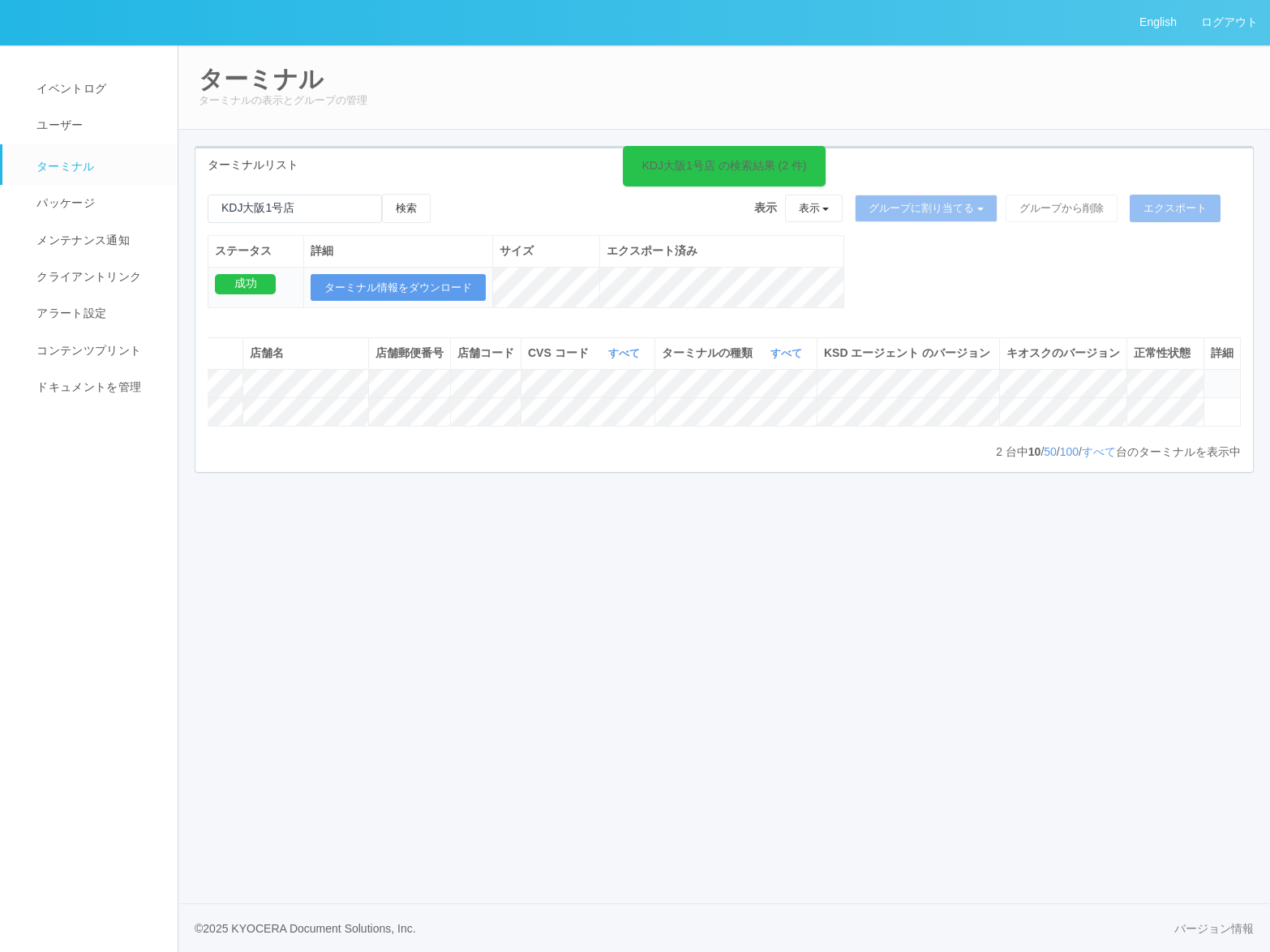
click at [1044, 841] on div "English ログアウト イベントログ ユーザー ターミナル パッケージ メンテナンス通知 クライアントリンク アラート設定 コンテンツプリント ドキュメン…" at bounding box center [635, 476] width 1270 height 952
click at [1210, 376] on icon at bounding box center [1210, 376] width 0 height 0
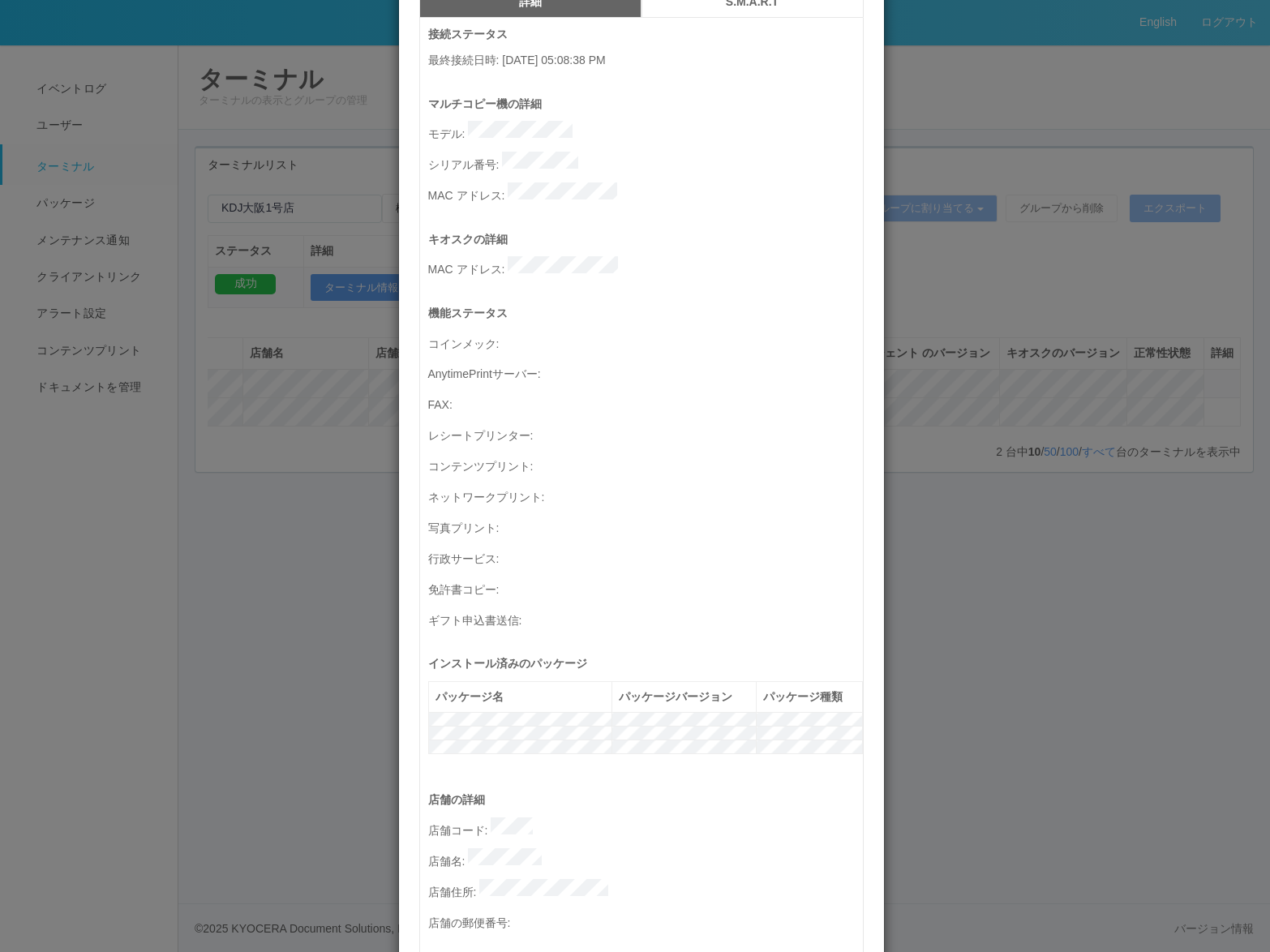
scroll to position [486, 0]
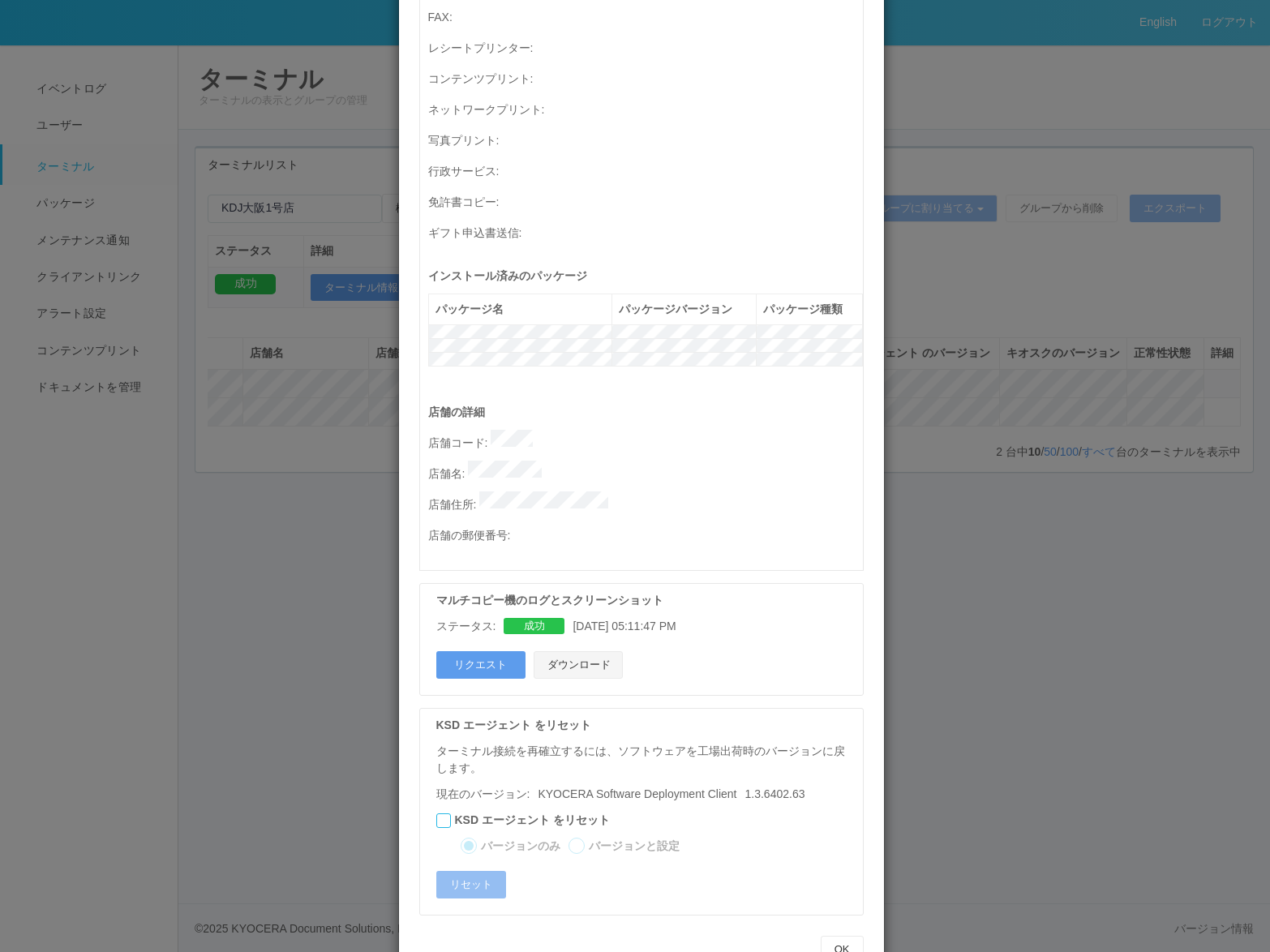
click at [576, 651] on button "ダウンロード" at bounding box center [579, 664] width 89 height 27
click at [845, 935] on button "OK" at bounding box center [842, 948] width 43 height 27
